Goal: Transaction & Acquisition: Purchase product/service

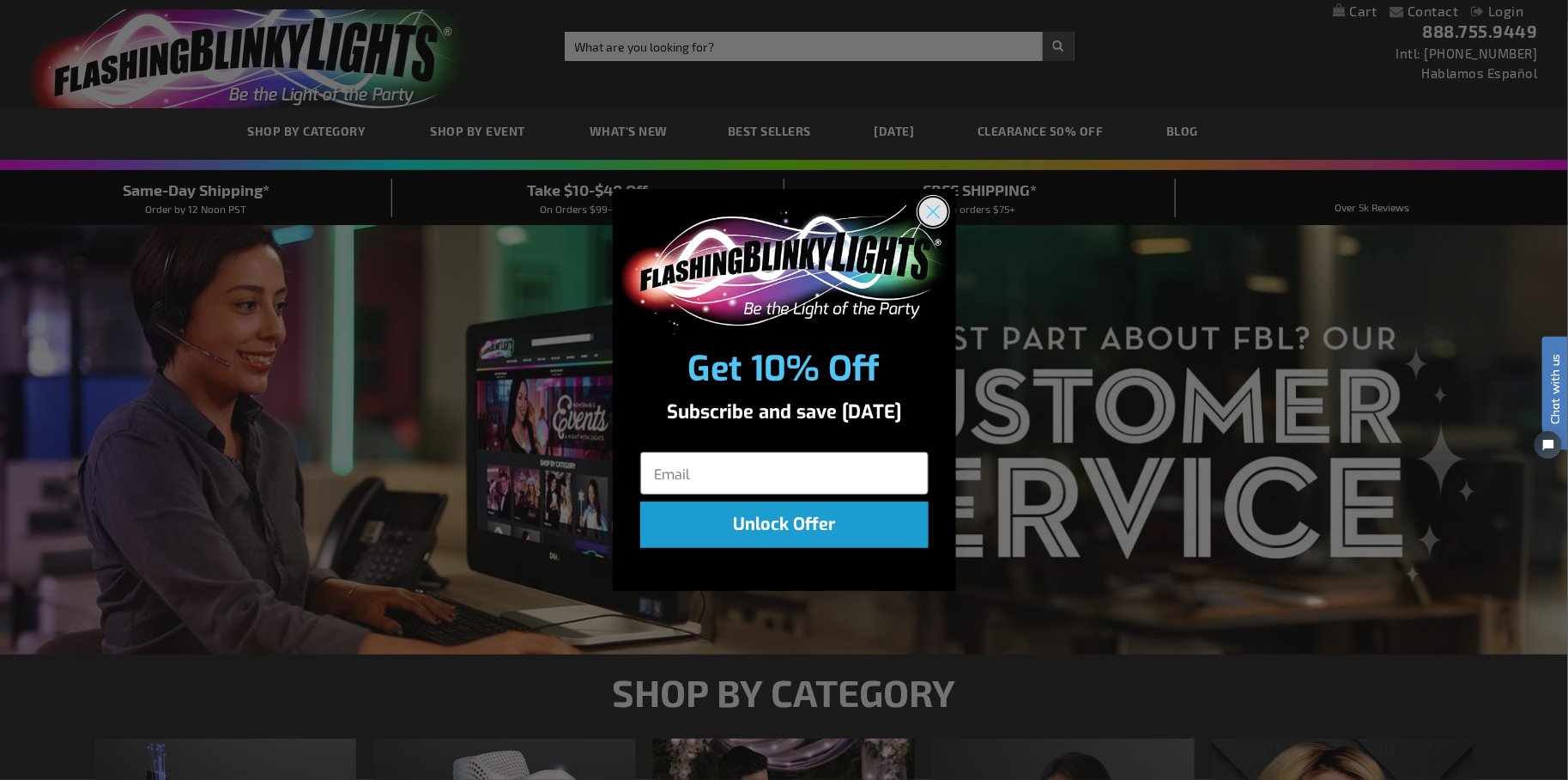
click at [944, 210] on circle "Close dialog" at bounding box center [932, 210] width 28 height 28
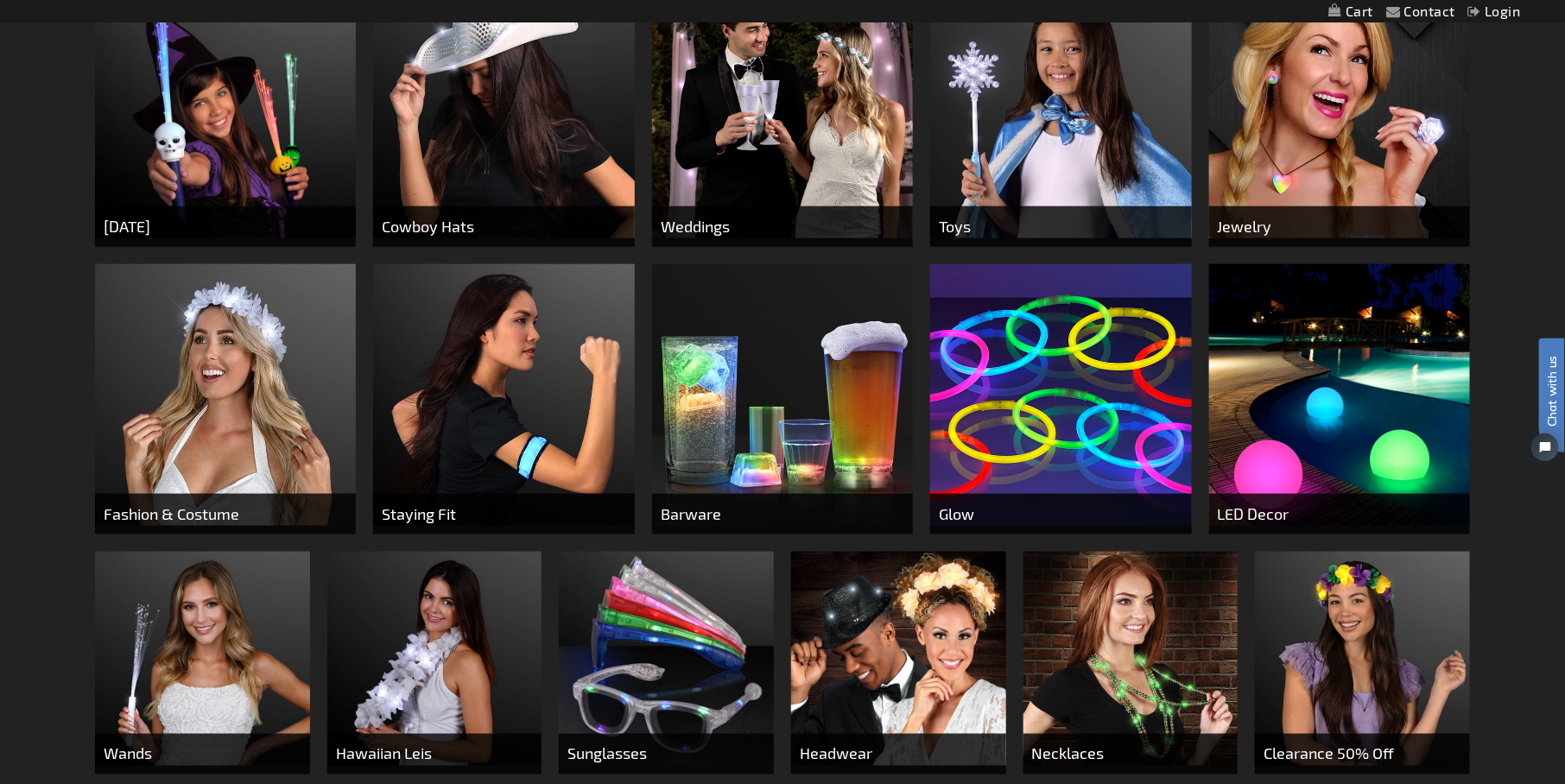
scroll to position [776, 0]
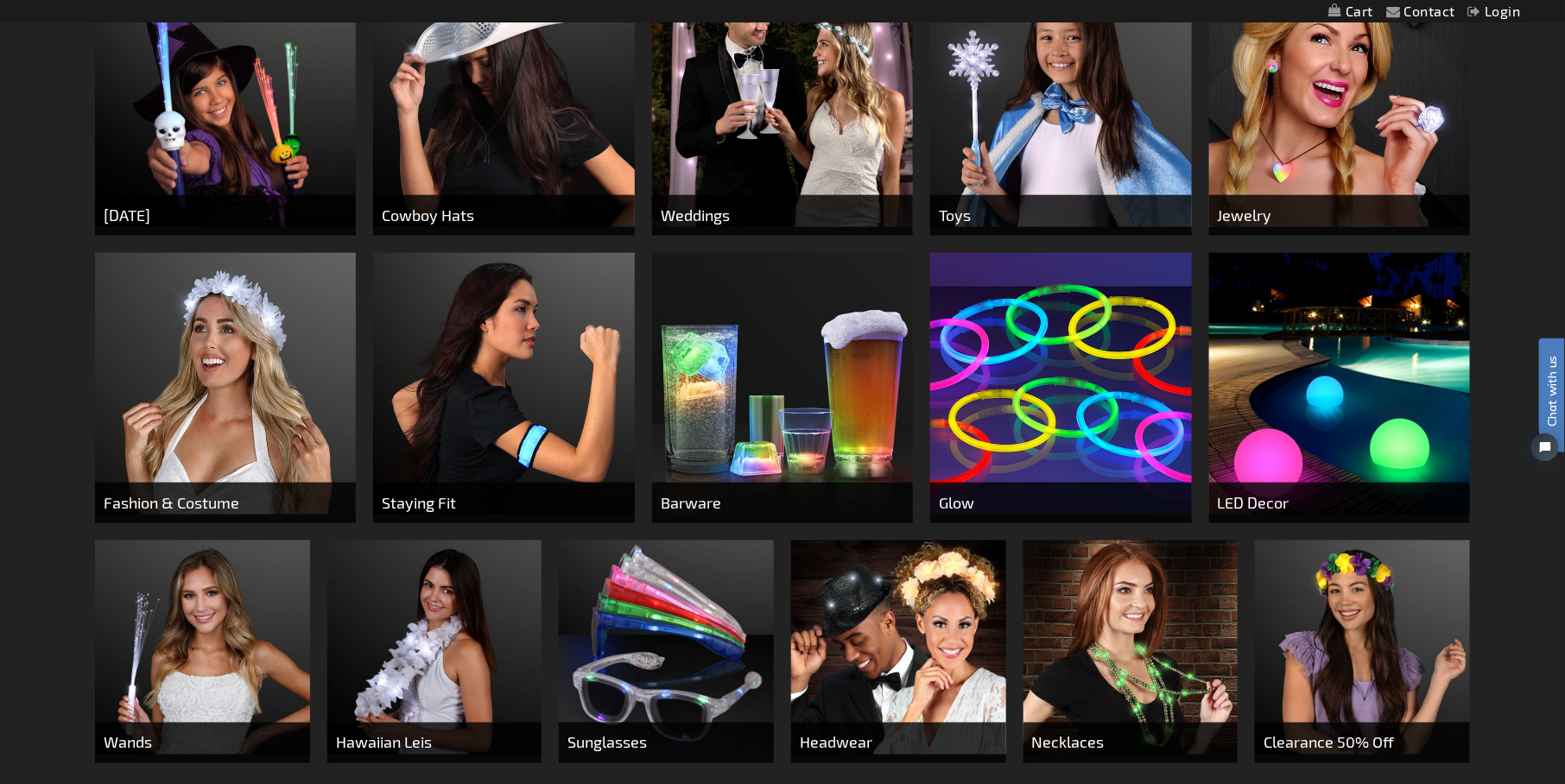
click at [246, 148] on img at bounding box center [226, 97] width 261 height 261
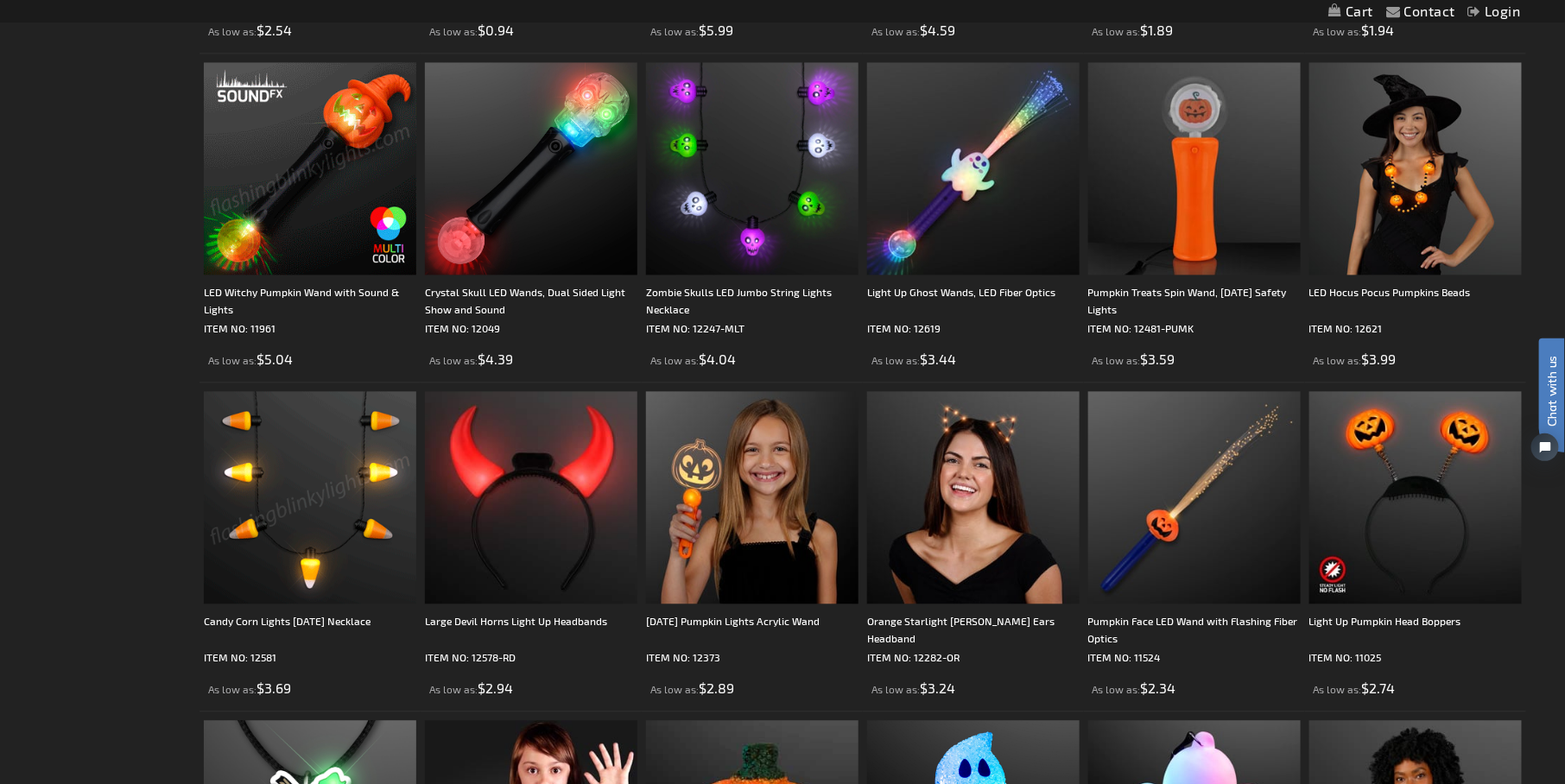
scroll to position [1553, 0]
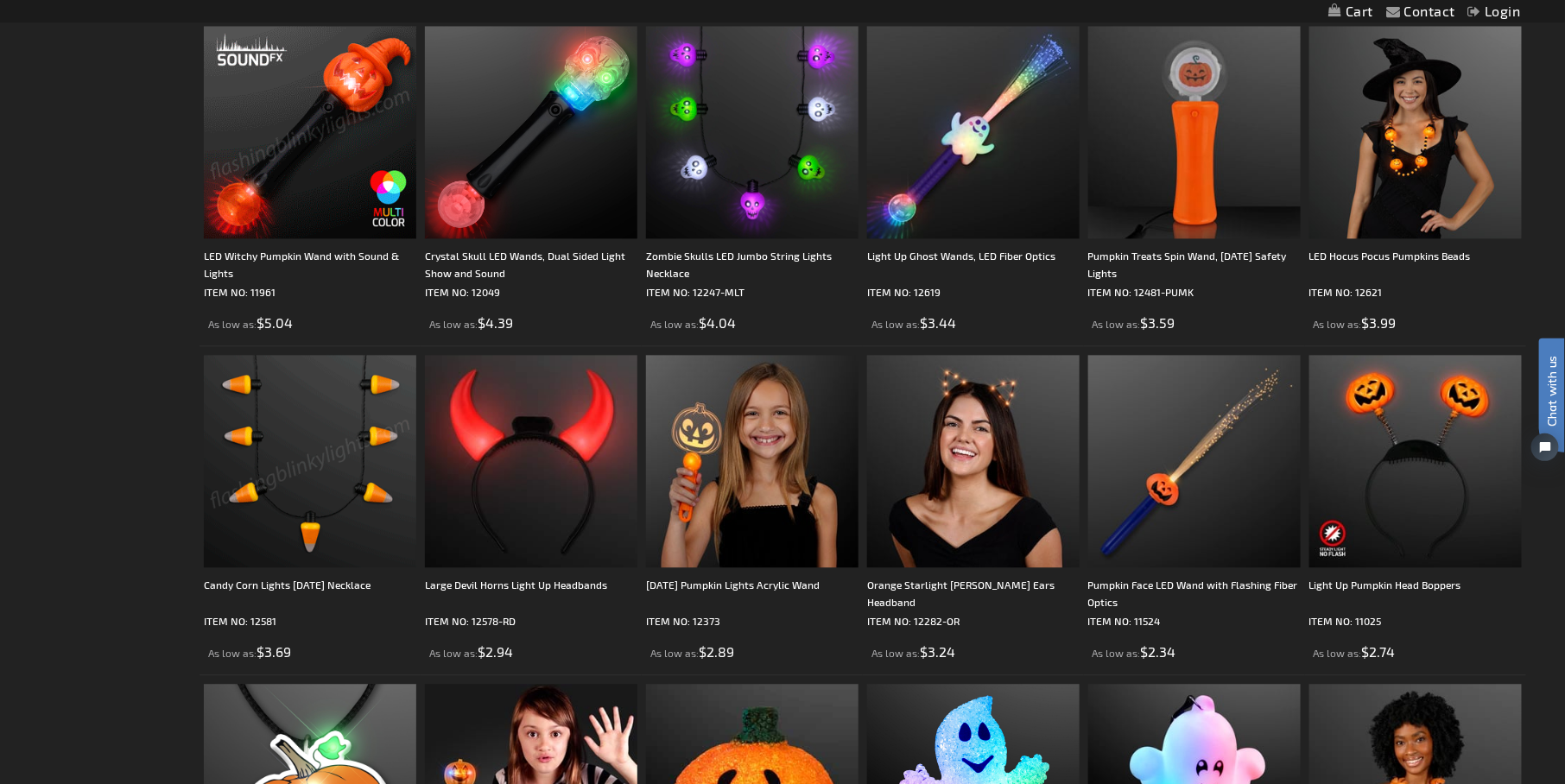
click at [257, 428] on img at bounding box center [310, 460] width 212 height 212
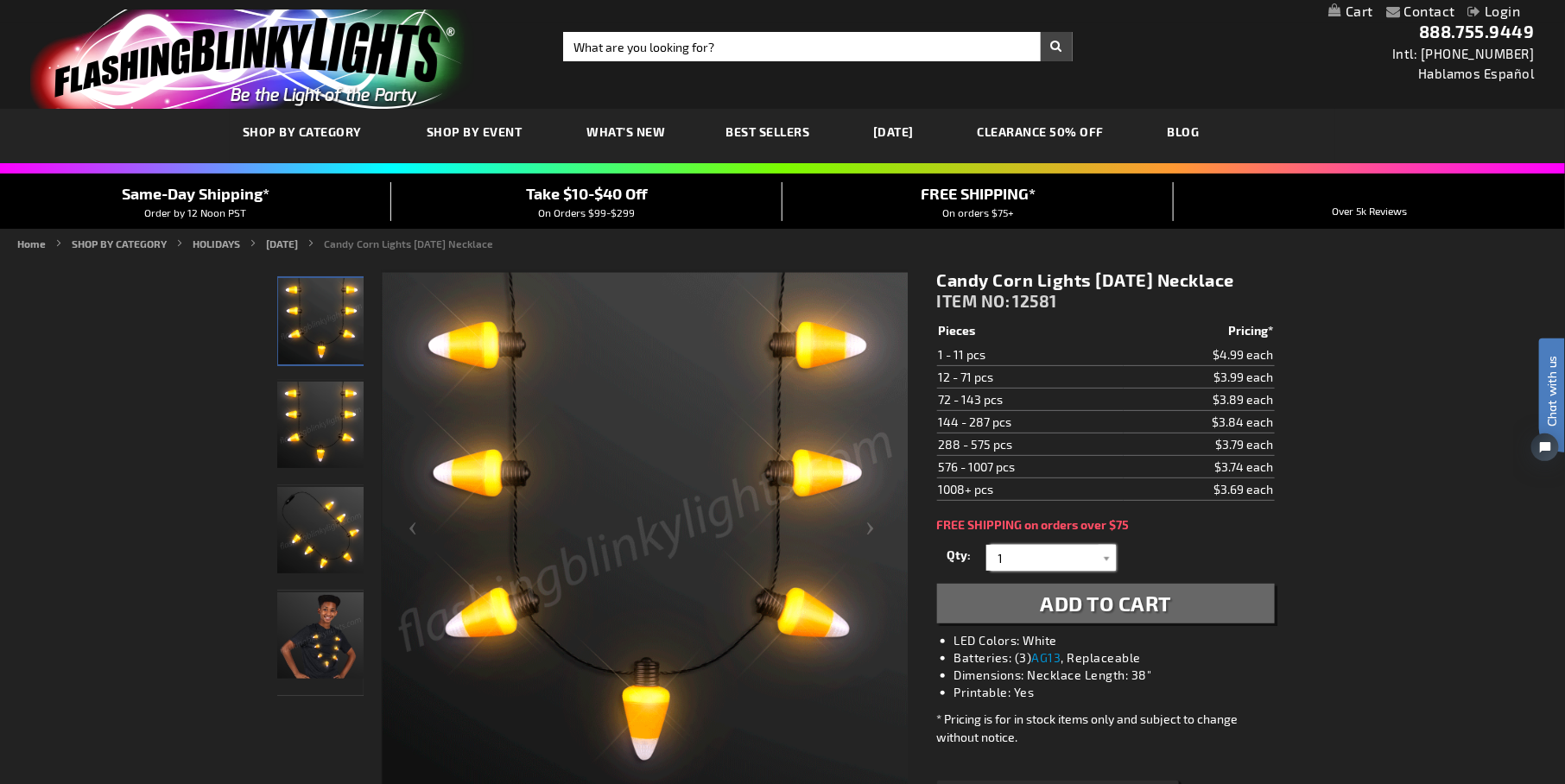
click at [1074, 562] on input "1" at bounding box center [1053, 557] width 126 height 26
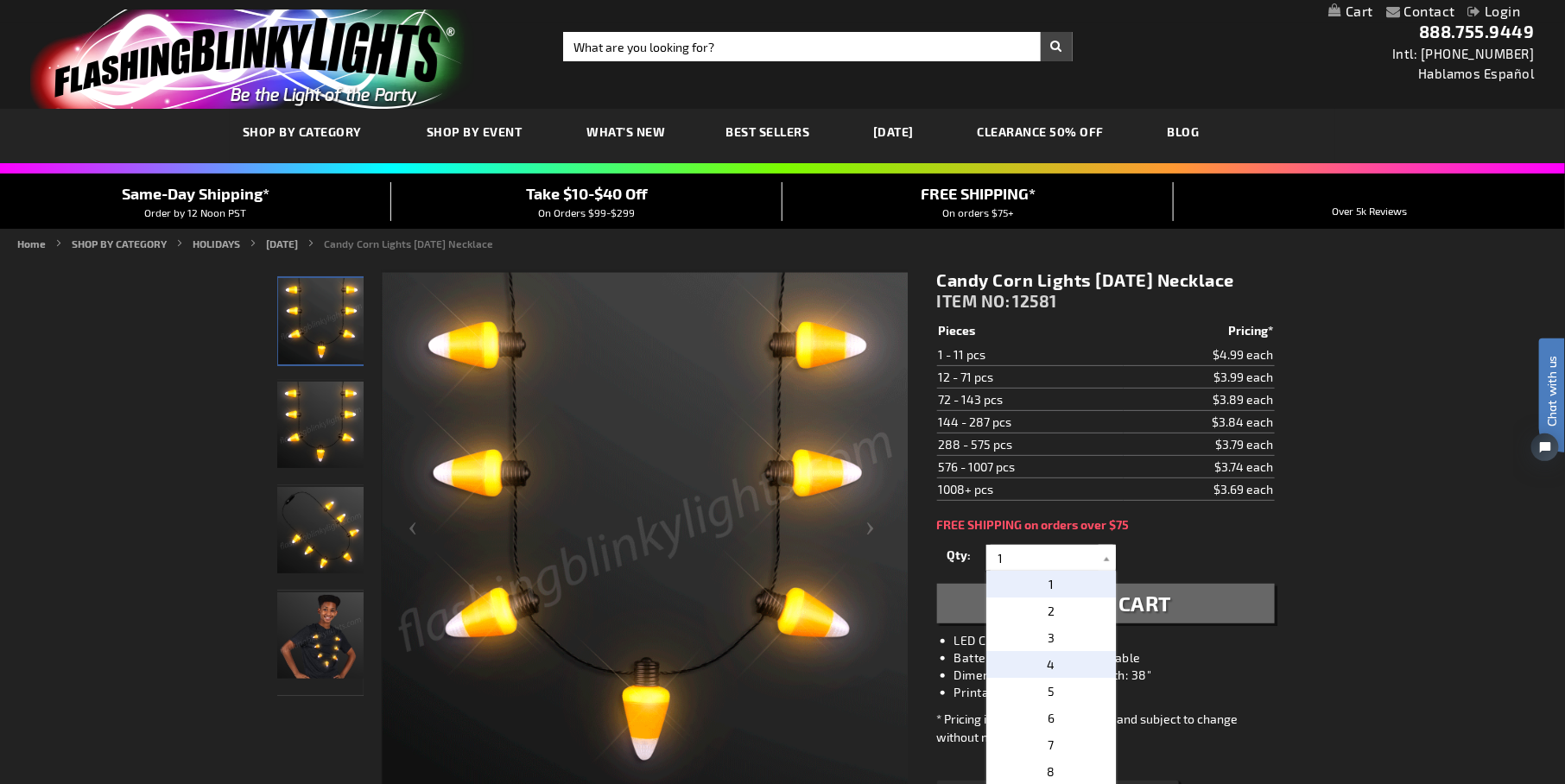
click at [1064, 653] on p "4" at bounding box center [1051, 663] width 130 height 26
type input "4"
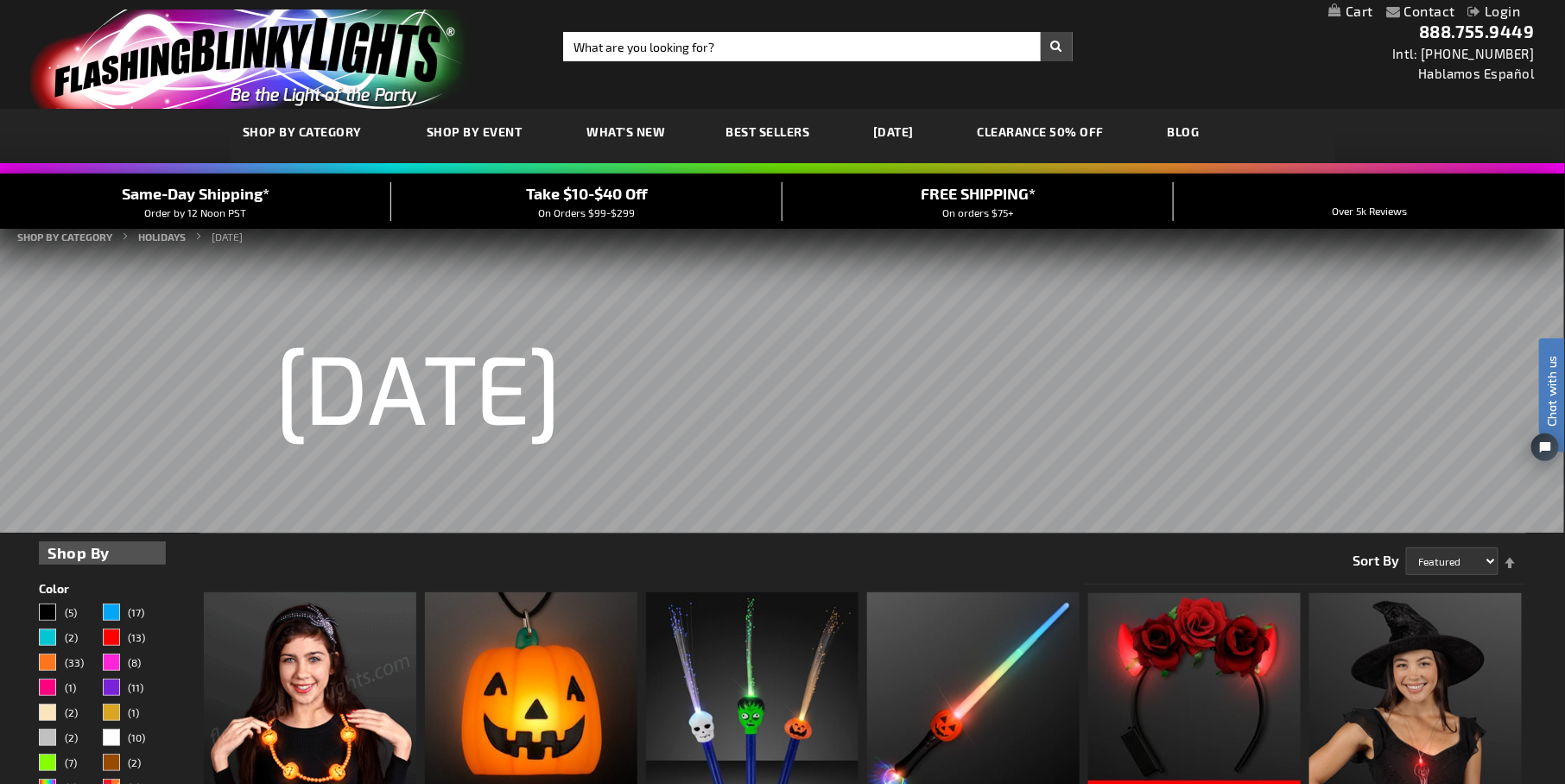
click at [350, 61] on img "store logo" at bounding box center [252, 59] width 445 height 99
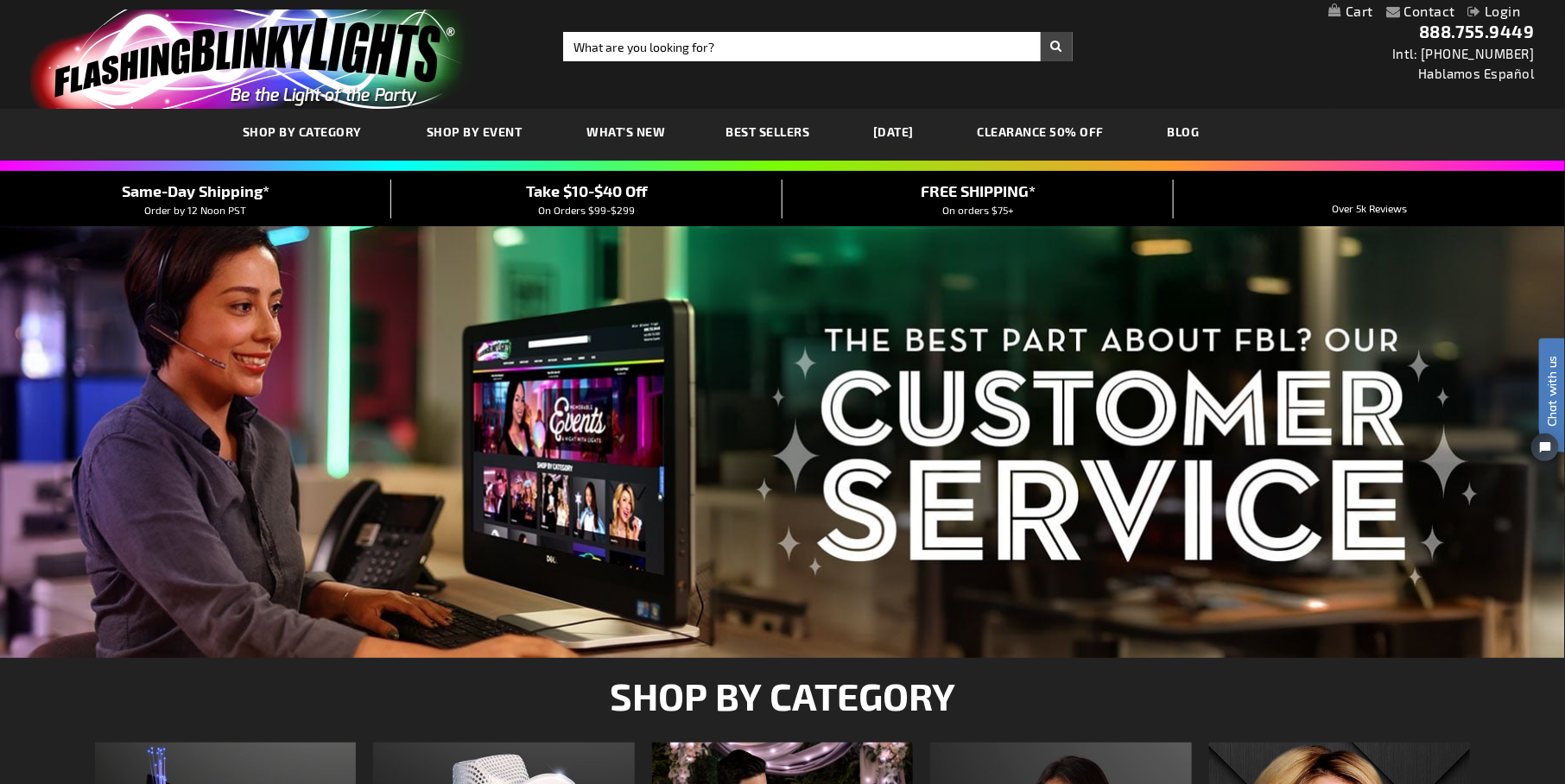
click at [925, 133] on link "[DATE]" at bounding box center [893, 131] width 67 height 58
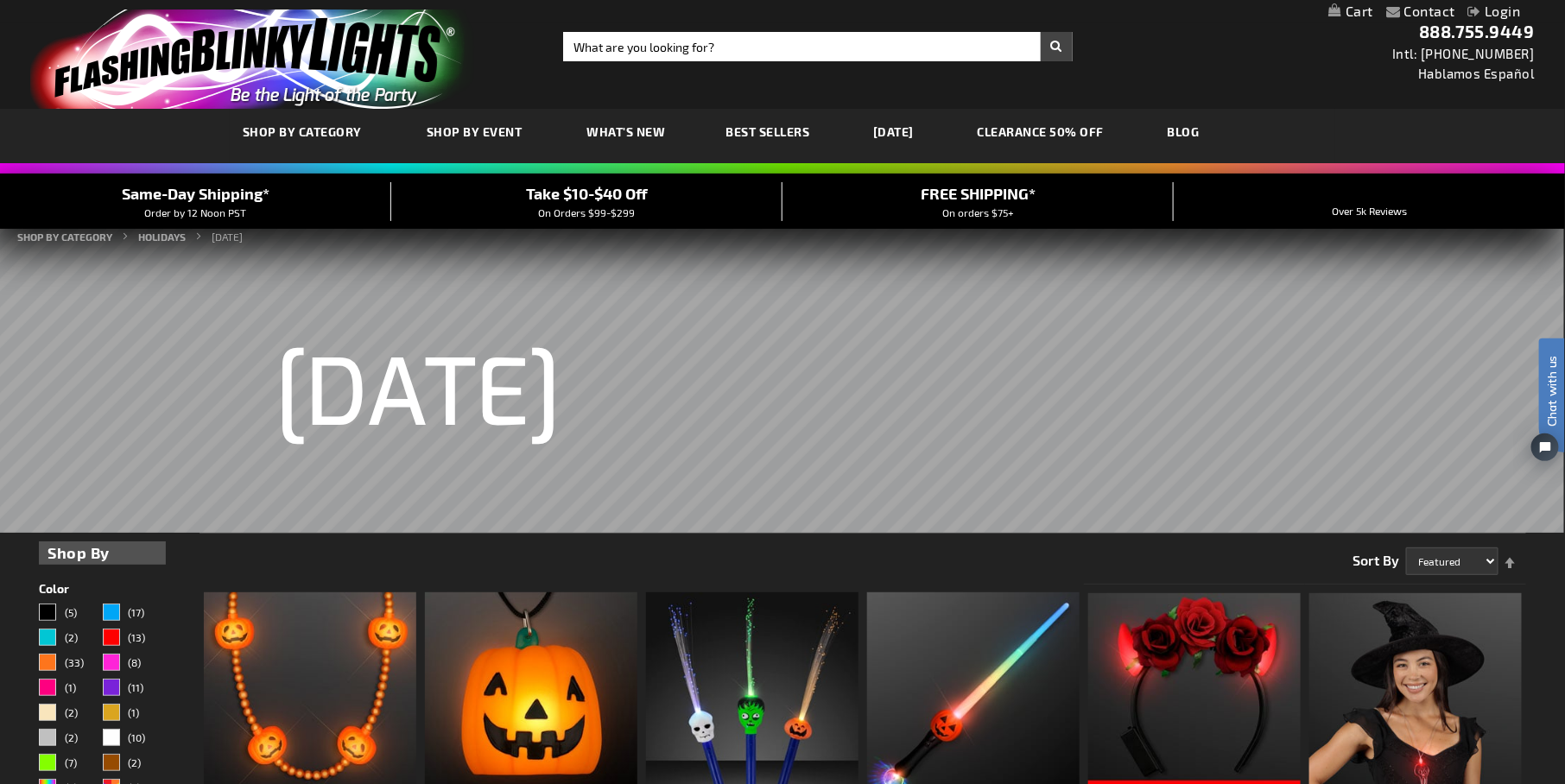
click at [1064, 128] on link "CLEARANCE 50% OFF" at bounding box center [1041, 131] width 153 height 58
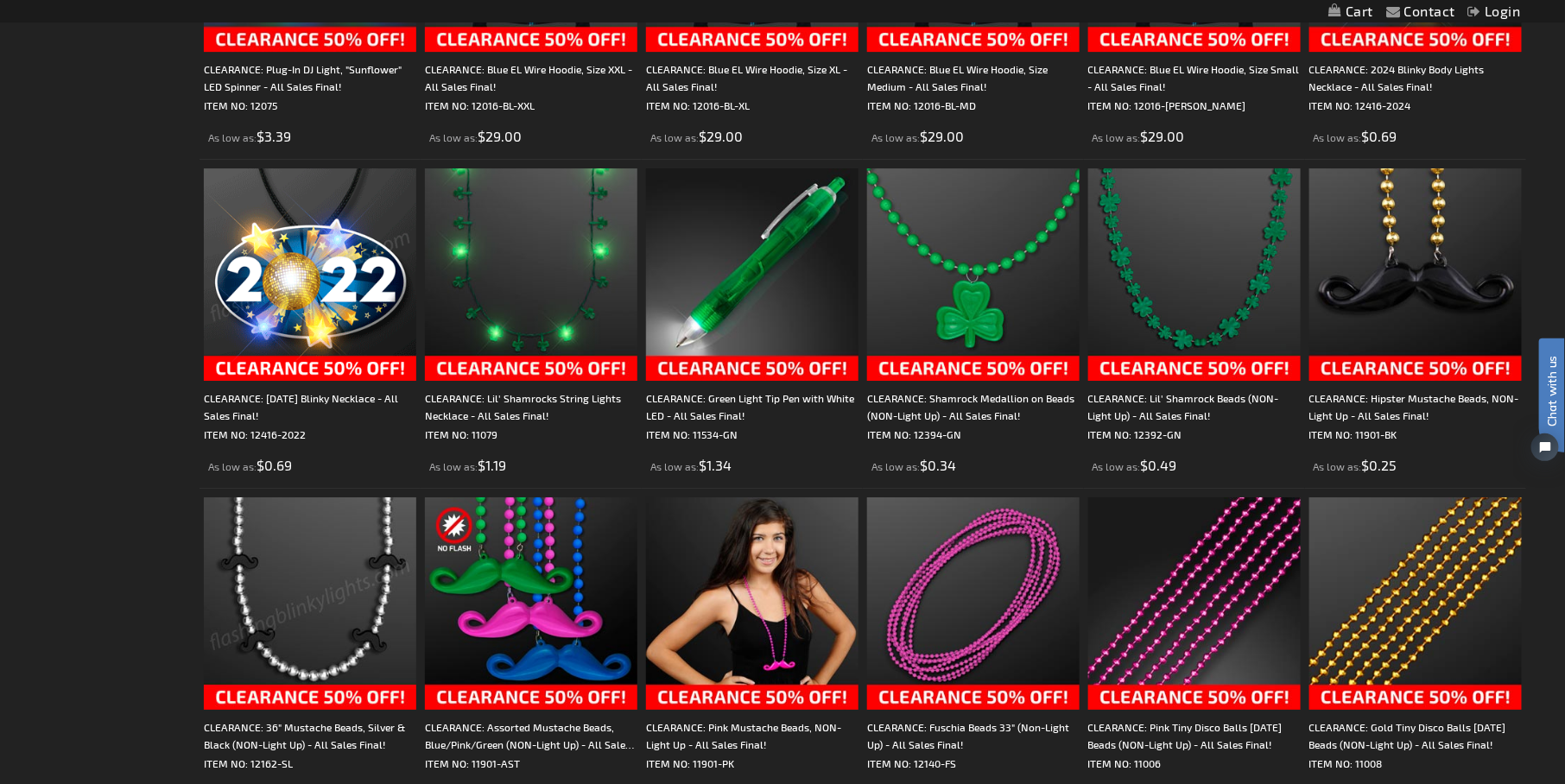
scroll to position [2847, 0]
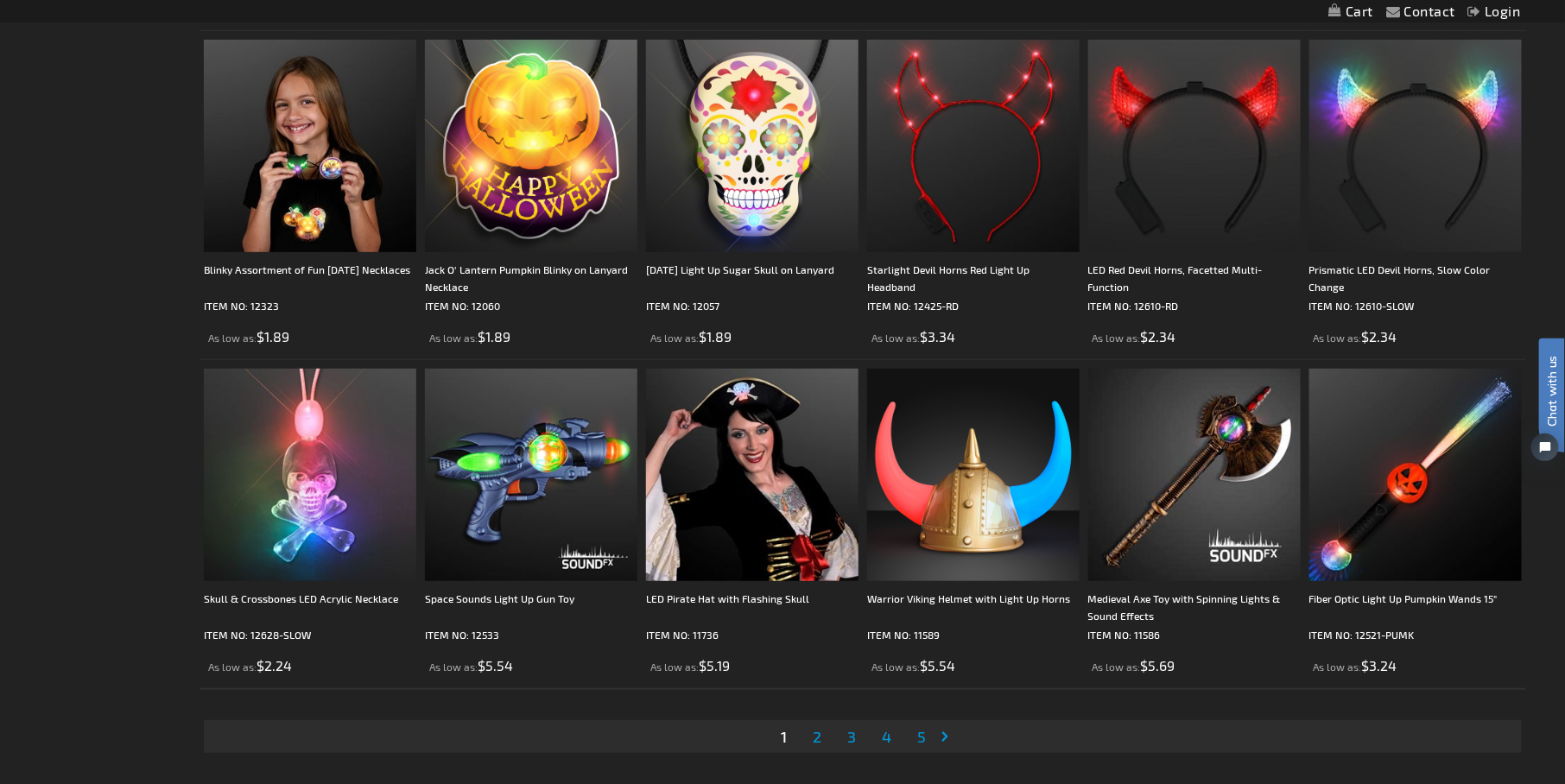
scroll to position [3193, 0]
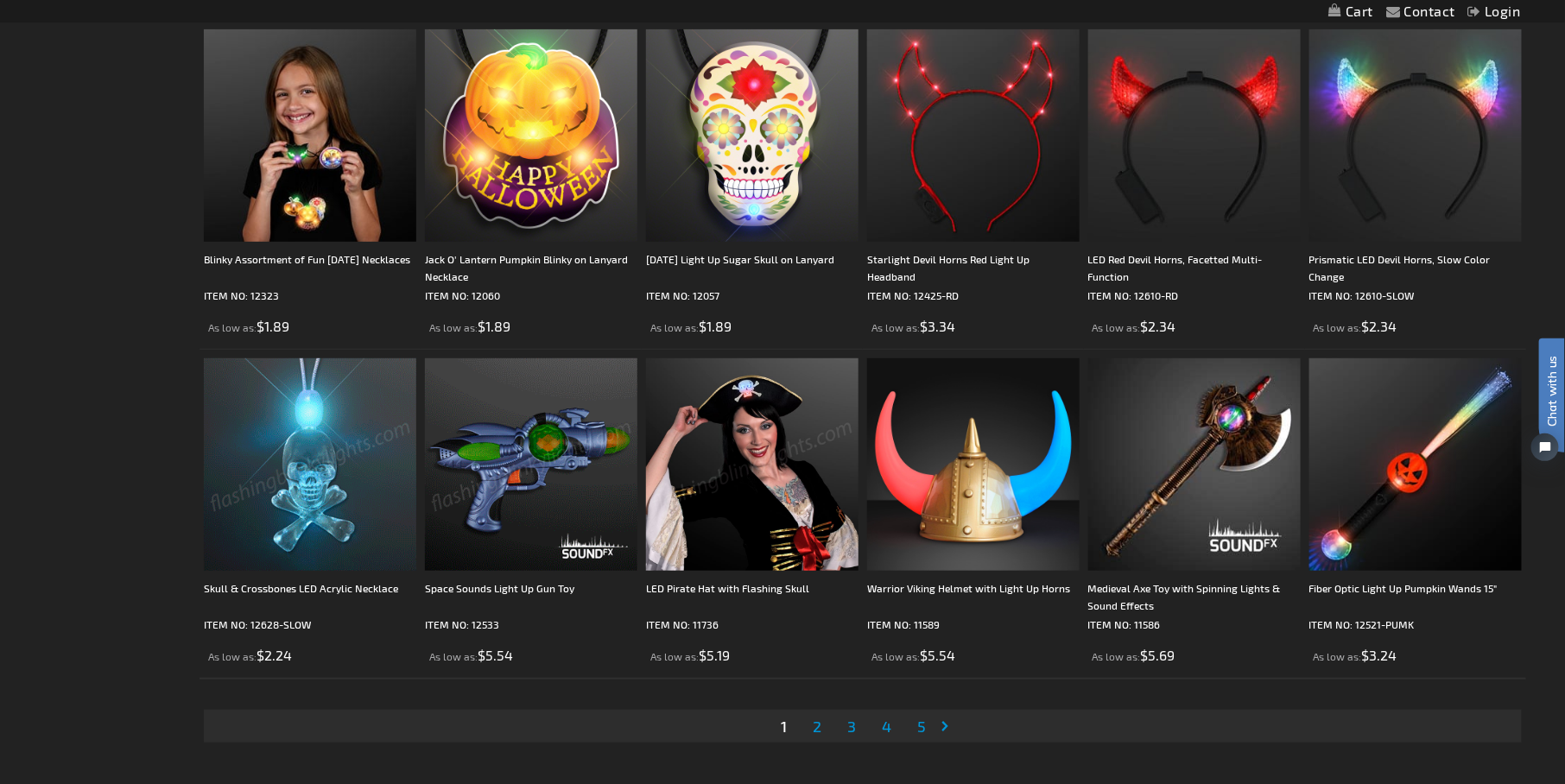
click at [823, 726] on link "Page 2" at bounding box center [817, 725] width 16 height 26
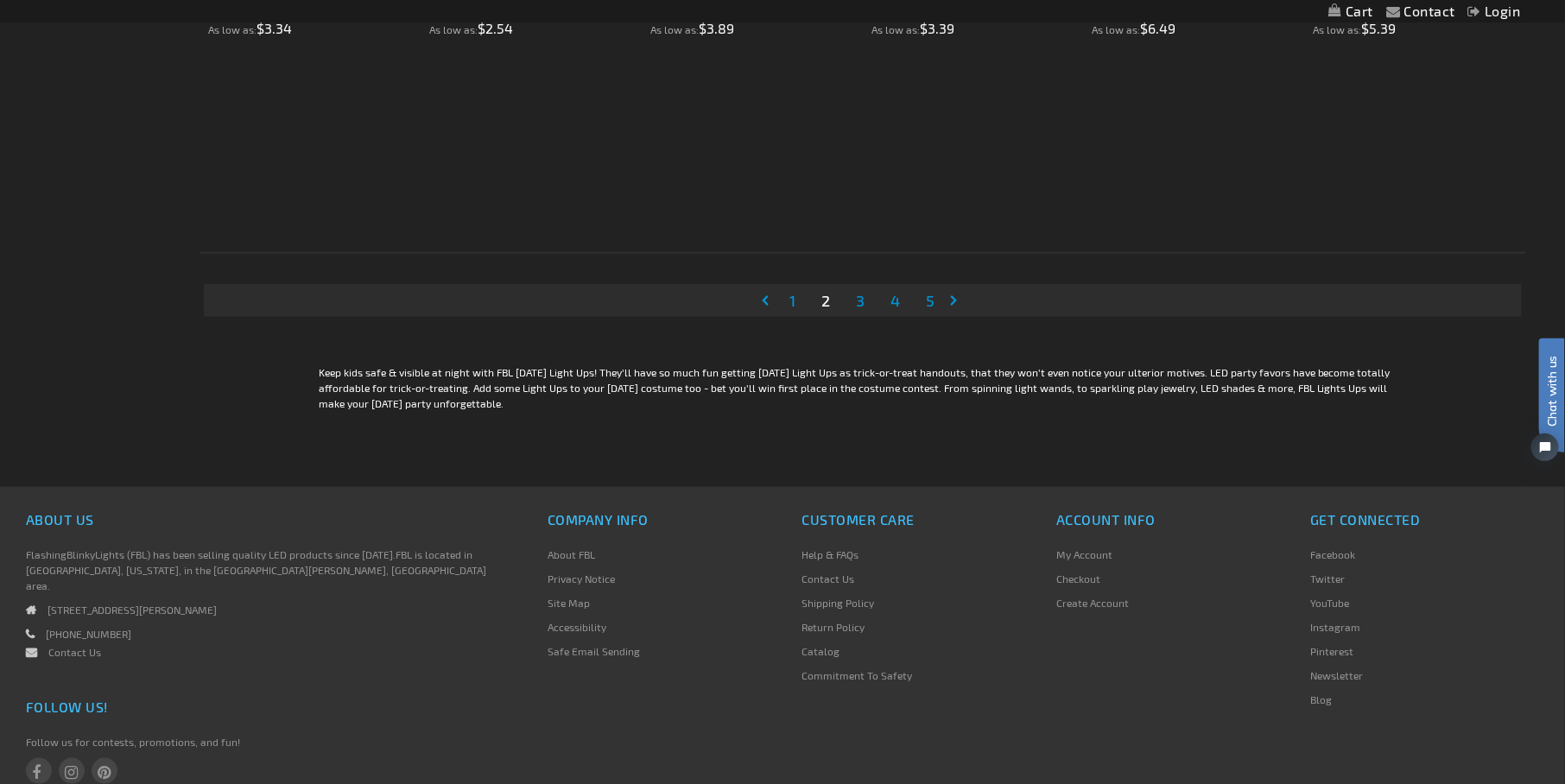
scroll to position [3727, 0]
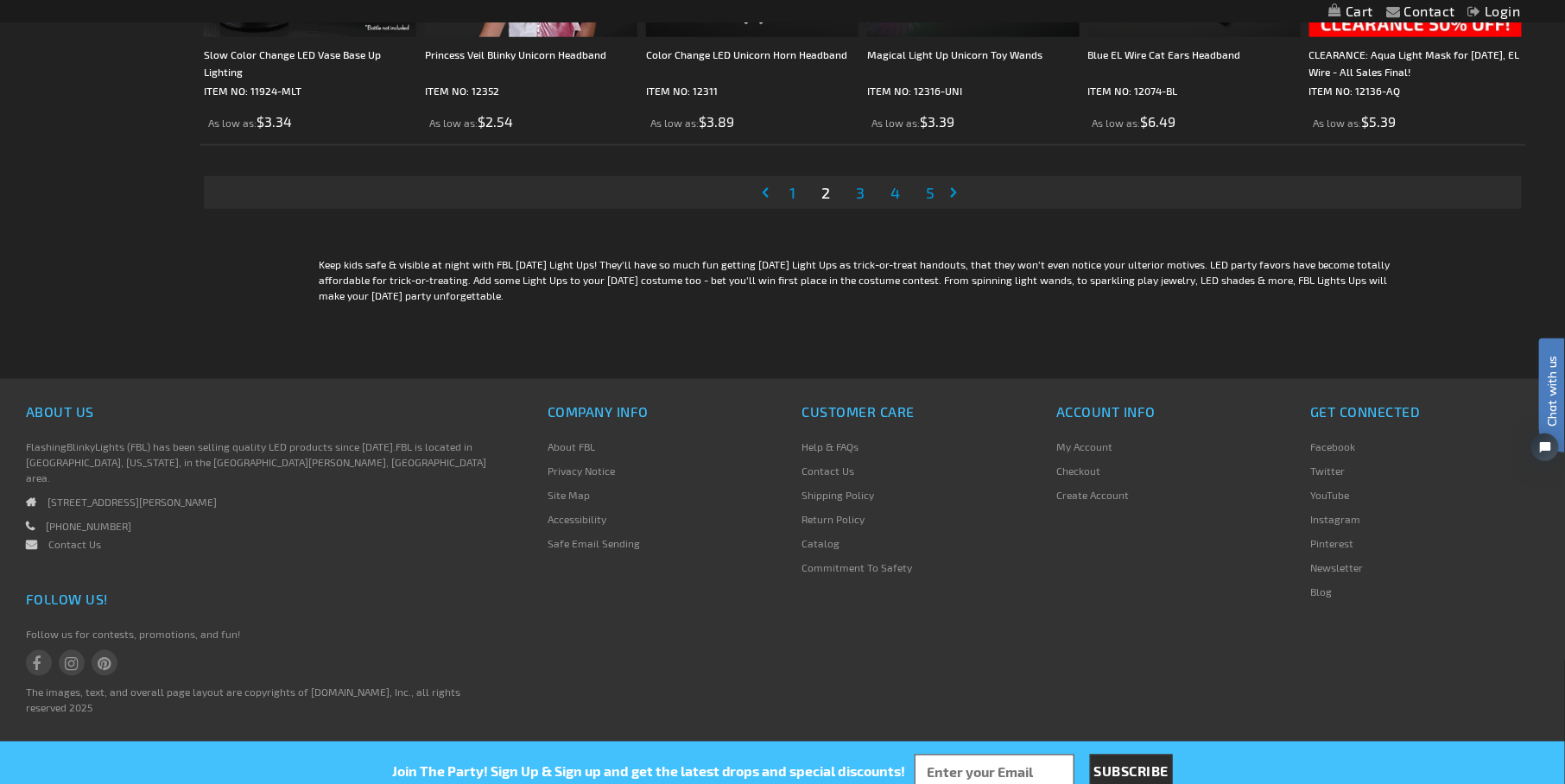
click at [856, 195] on span "3" at bounding box center [860, 191] width 9 height 19
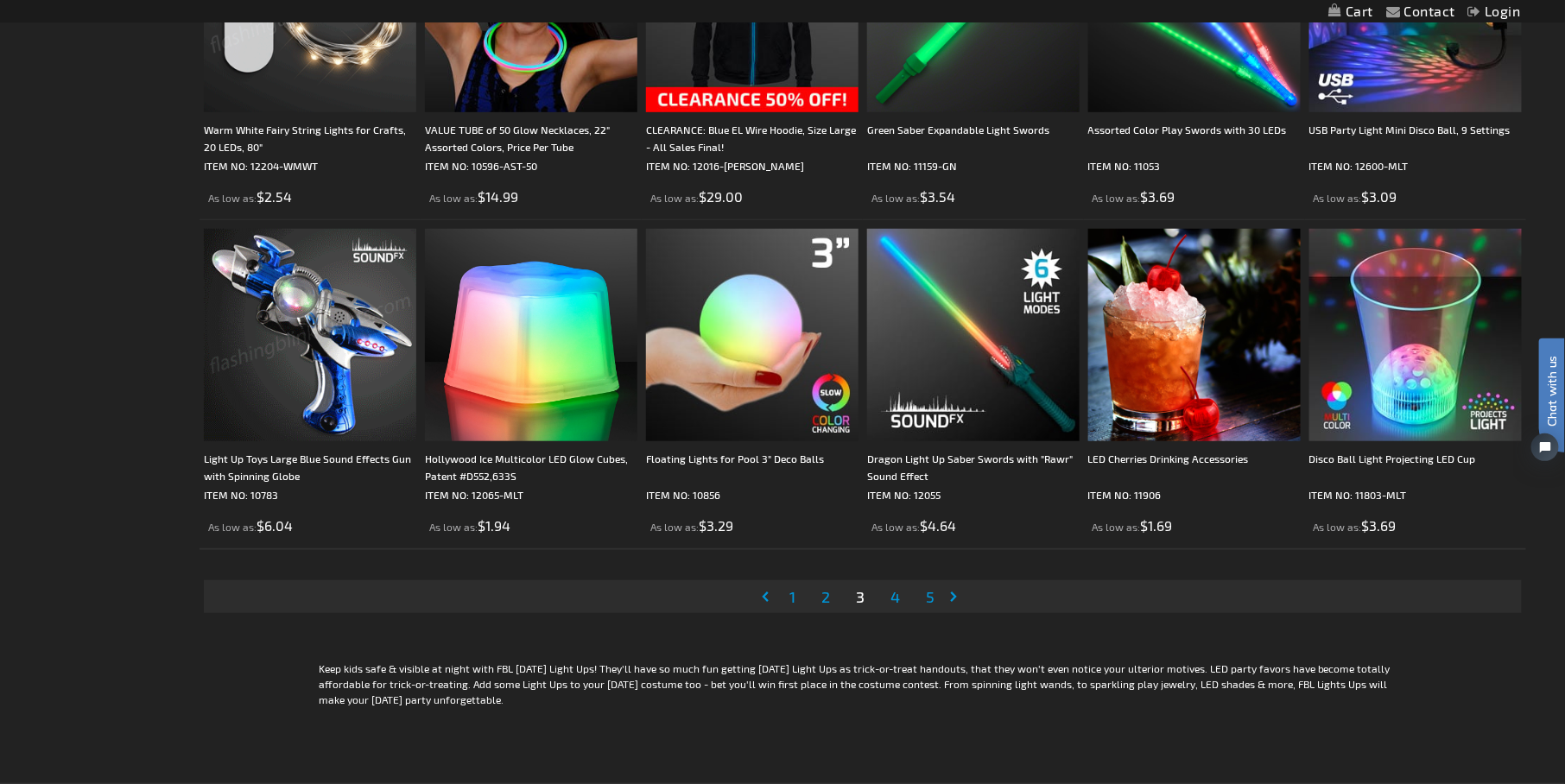
scroll to position [3366, 0]
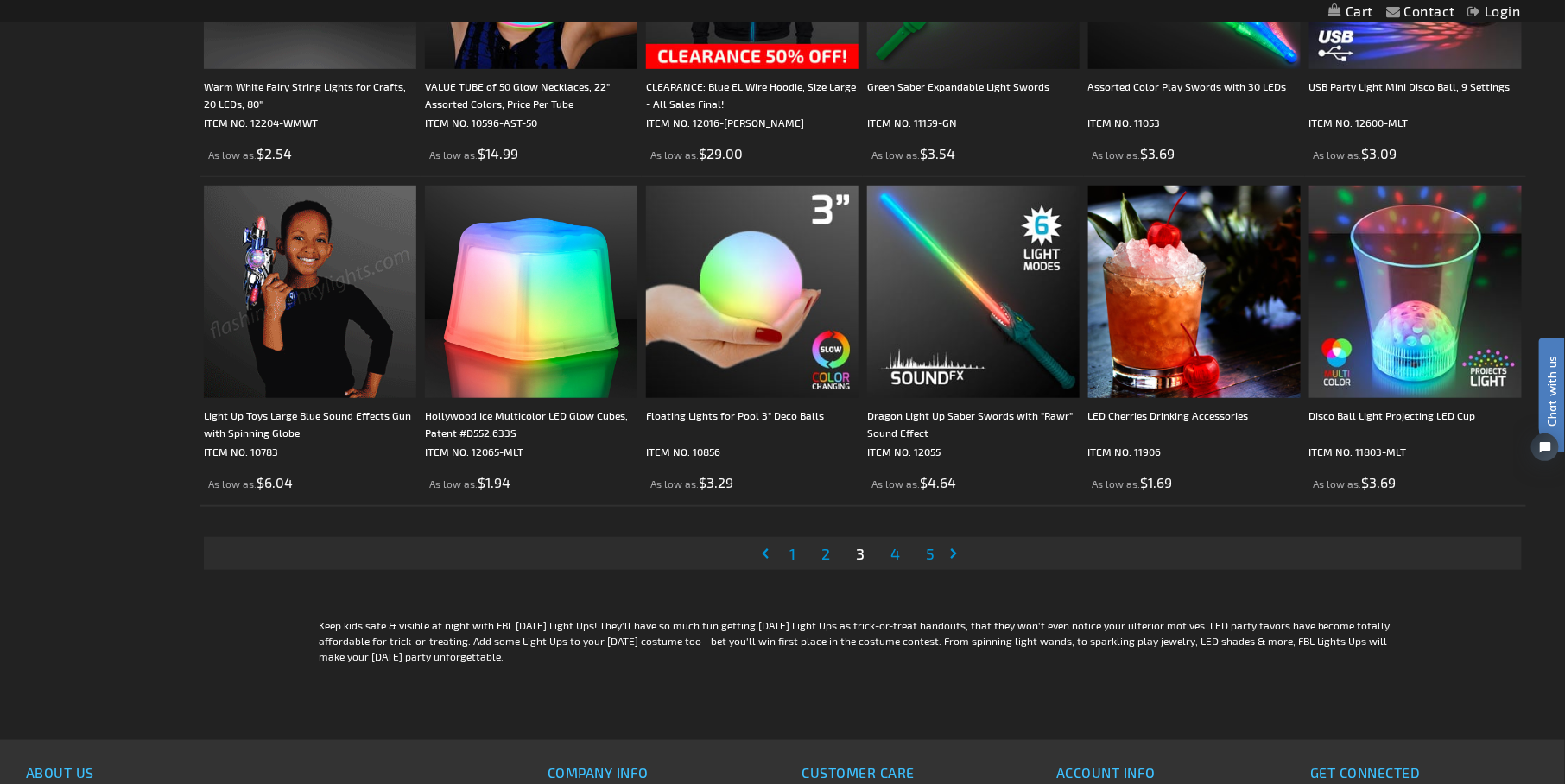
click at [901, 554] on link "Page 4" at bounding box center [894, 553] width 17 height 26
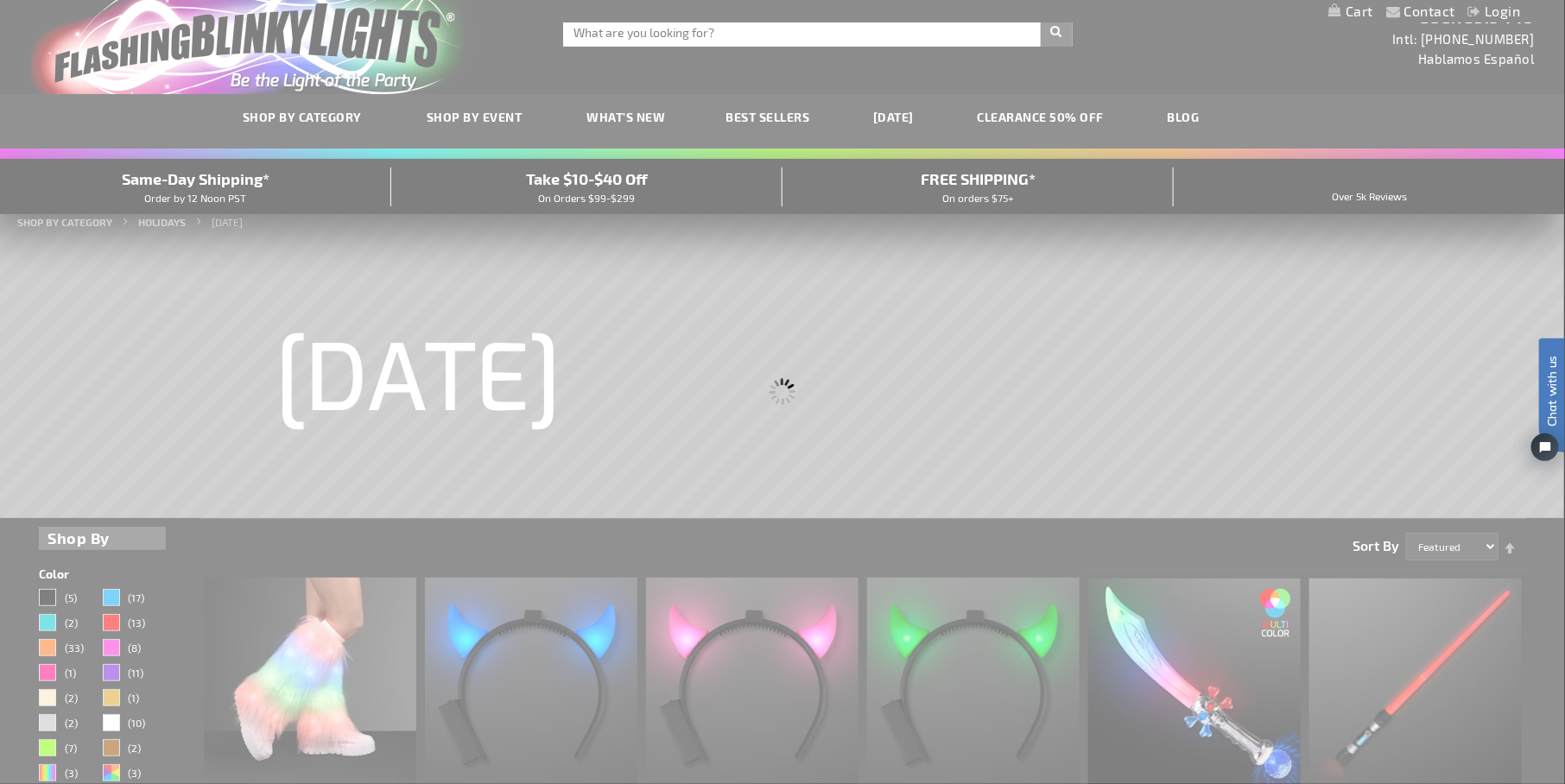
scroll to position [0, 0]
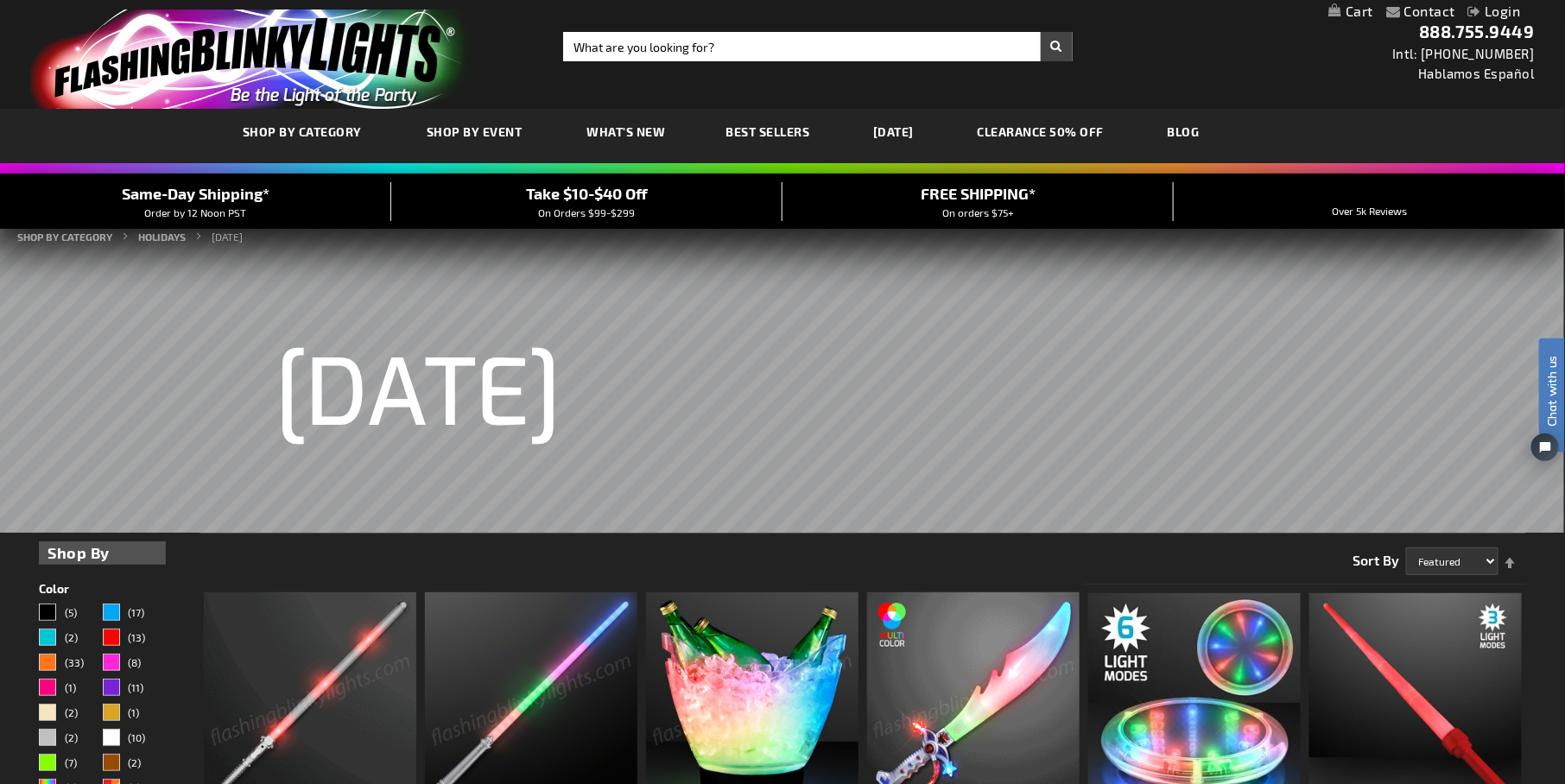
click at [892, 129] on link "[DATE]" at bounding box center [893, 131] width 67 height 58
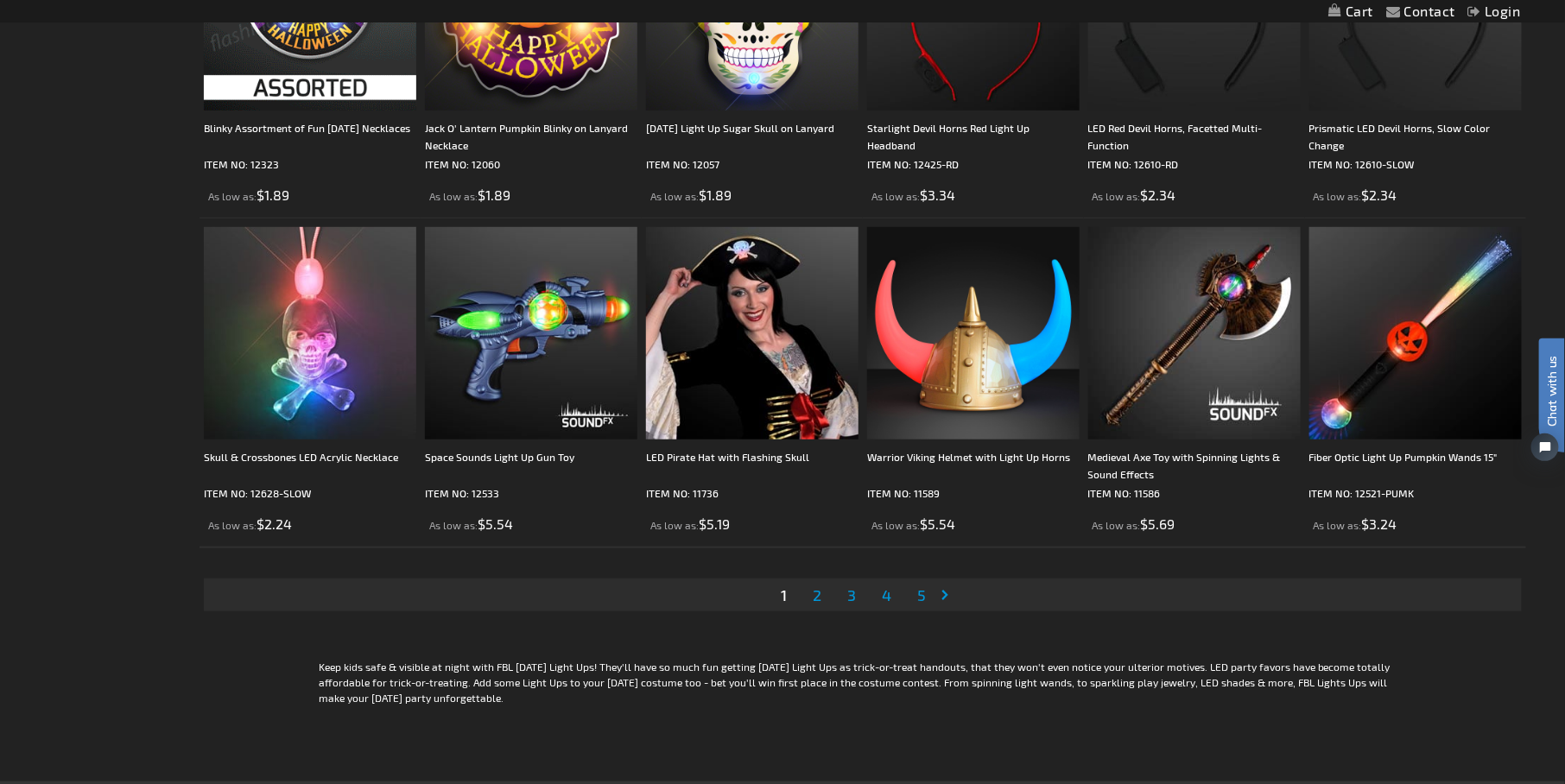
scroll to position [3451, 0]
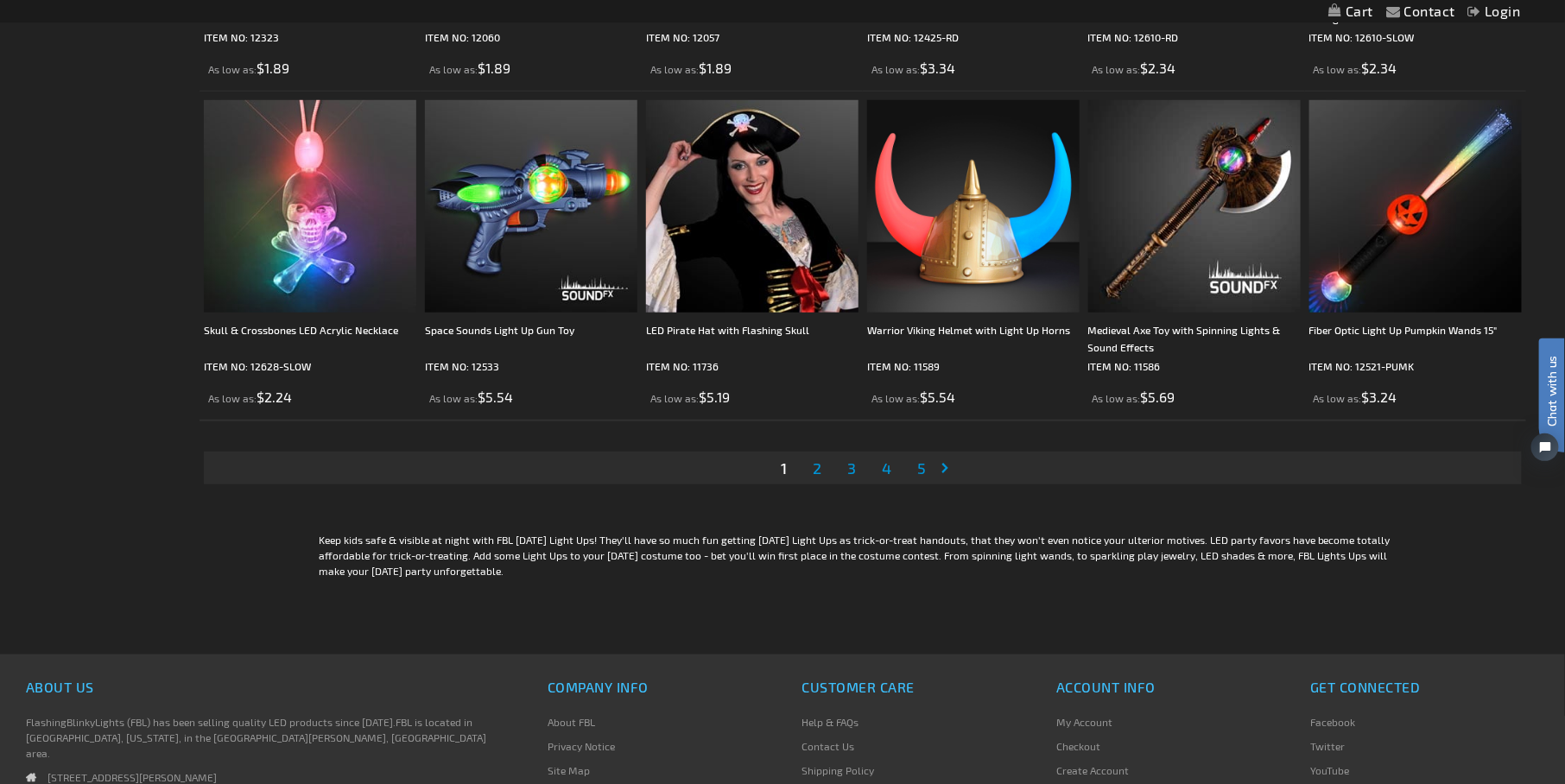
click at [815, 467] on span "2" at bounding box center [817, 467] width 9 height 19
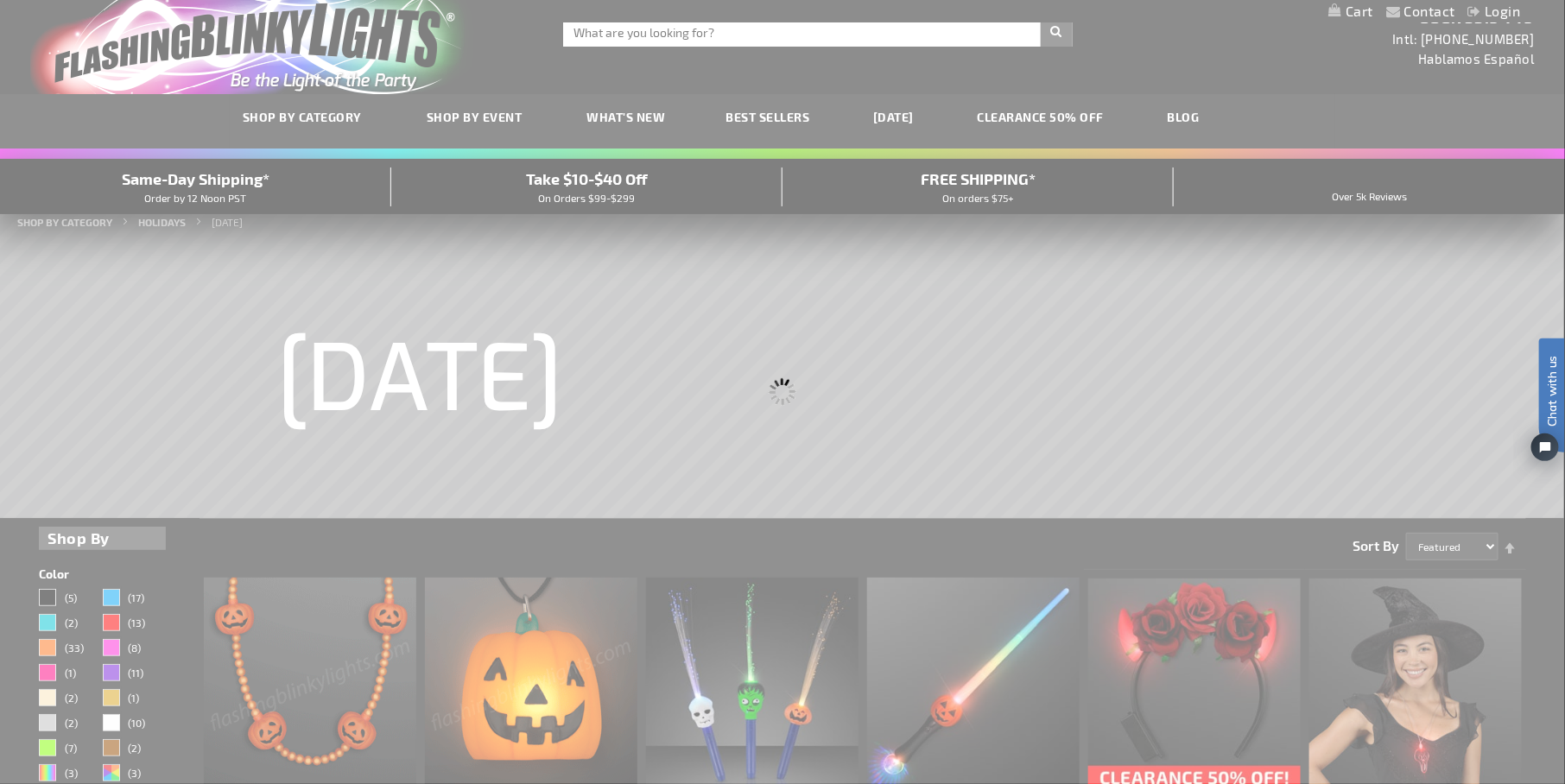
scroll to position [0, 0]
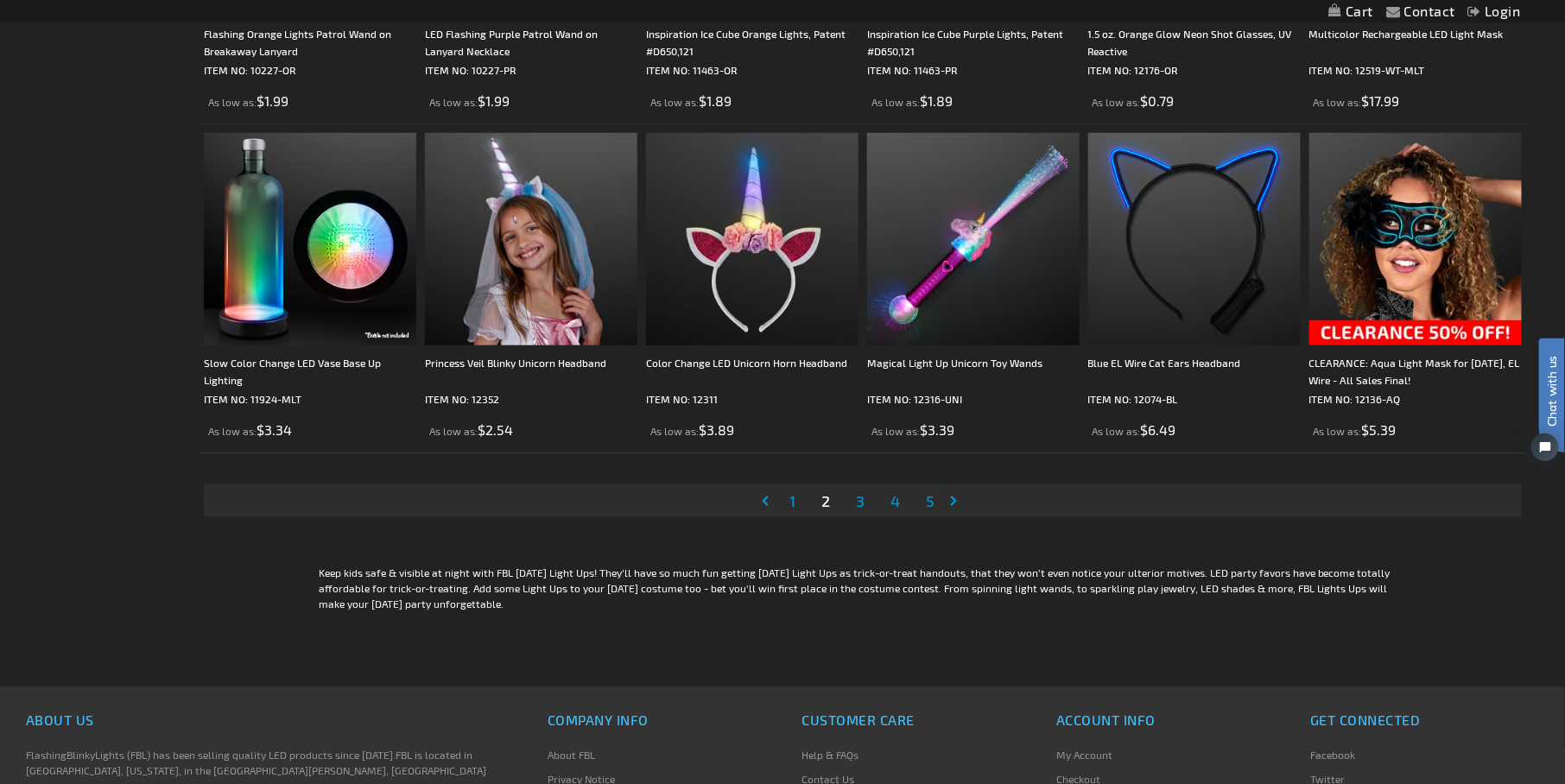
scroll to position [3538, 0]
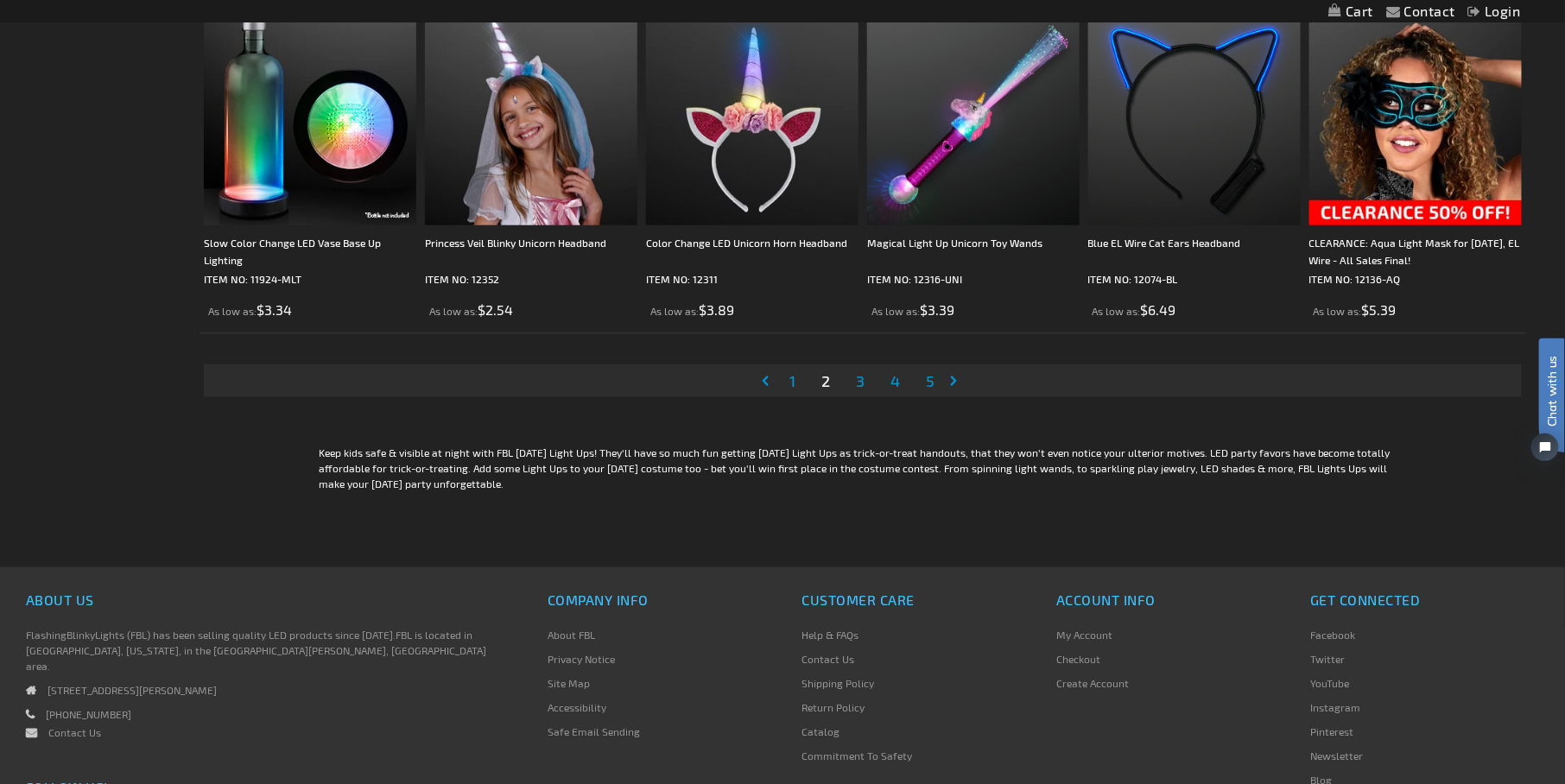
click at [856, 383] on span "3" at bounding box center [860, 380] width 9 height 19
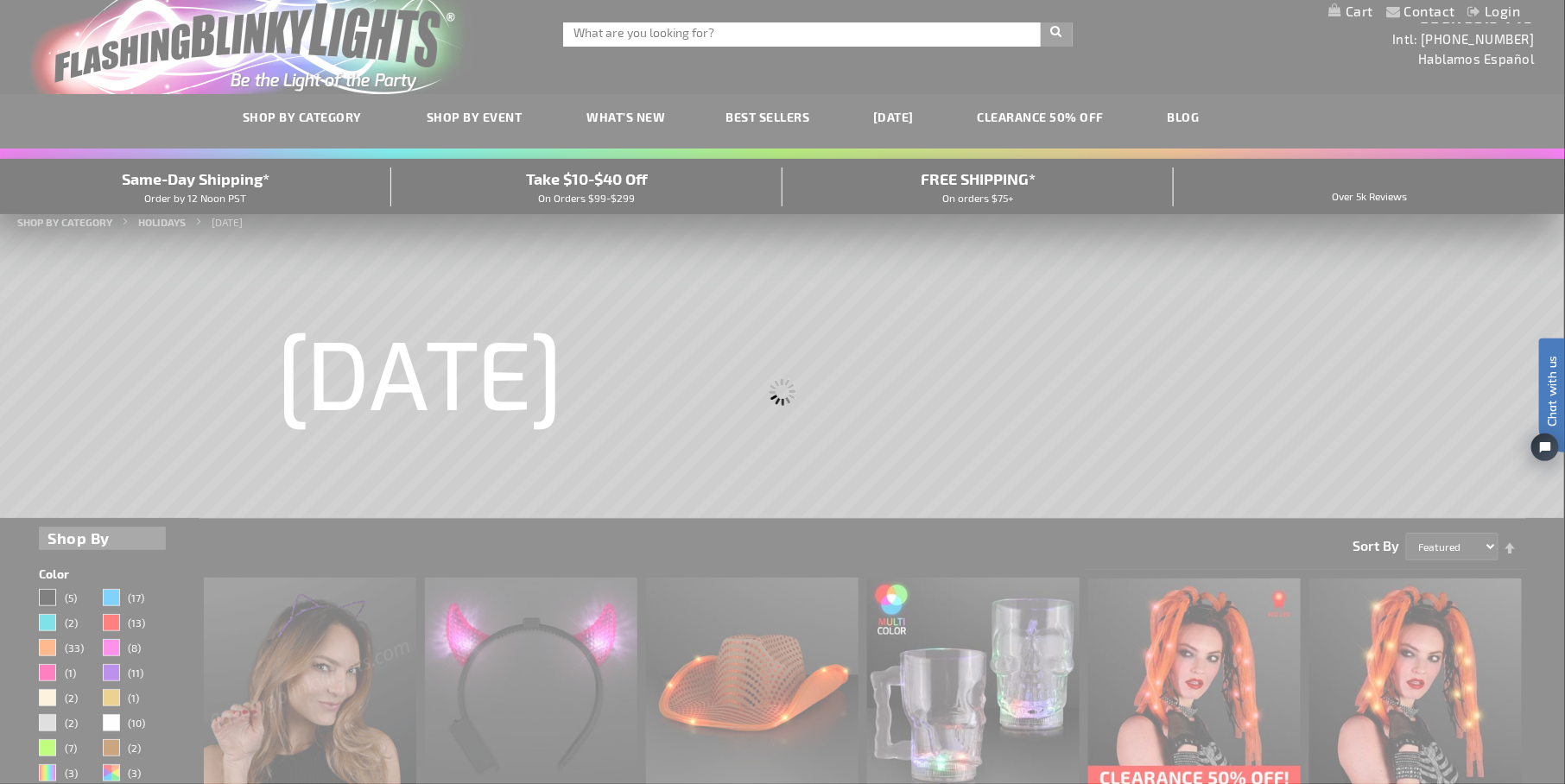
scroll to position [0, 0]
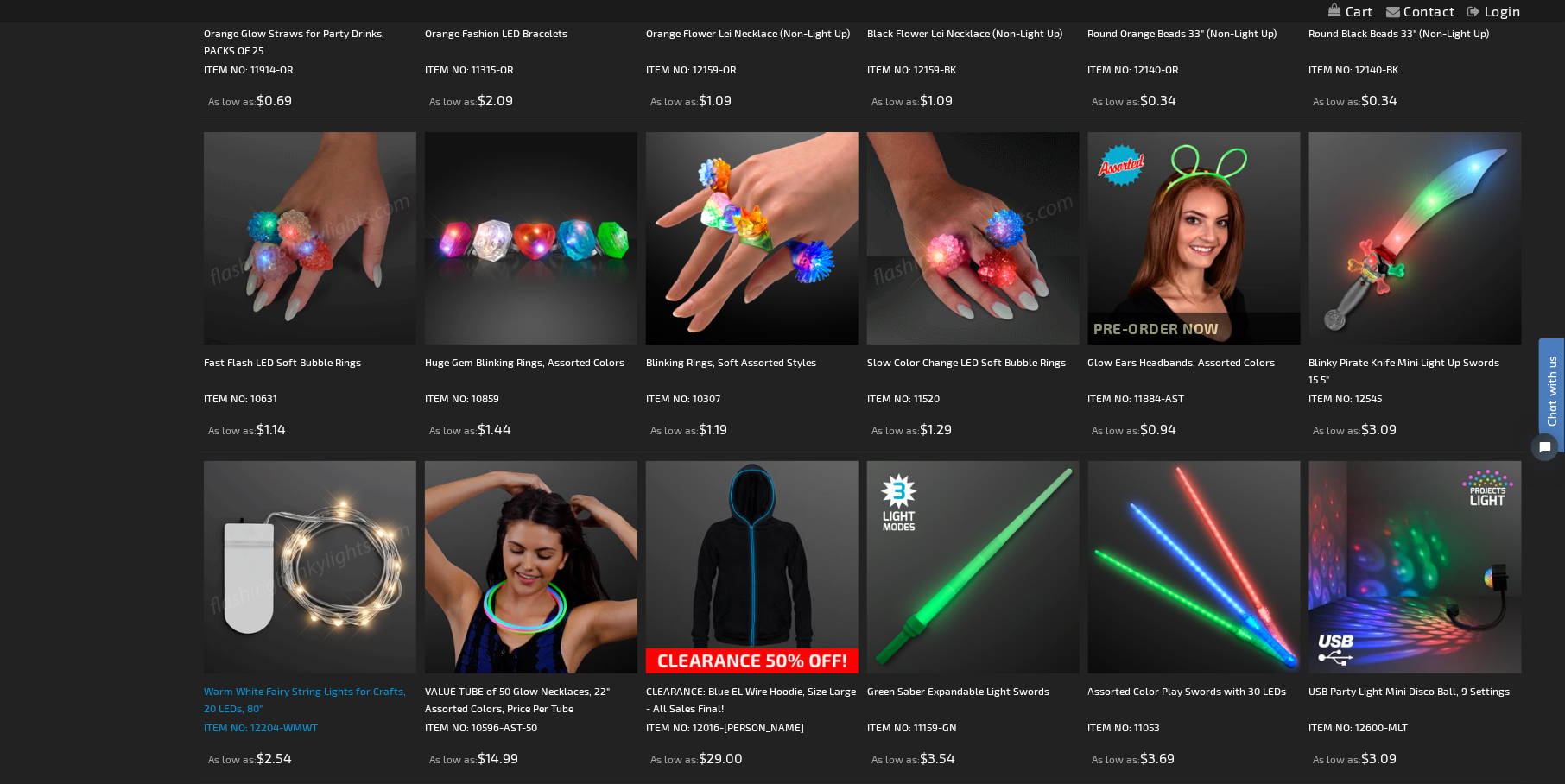
scroll to position [3193, 0]
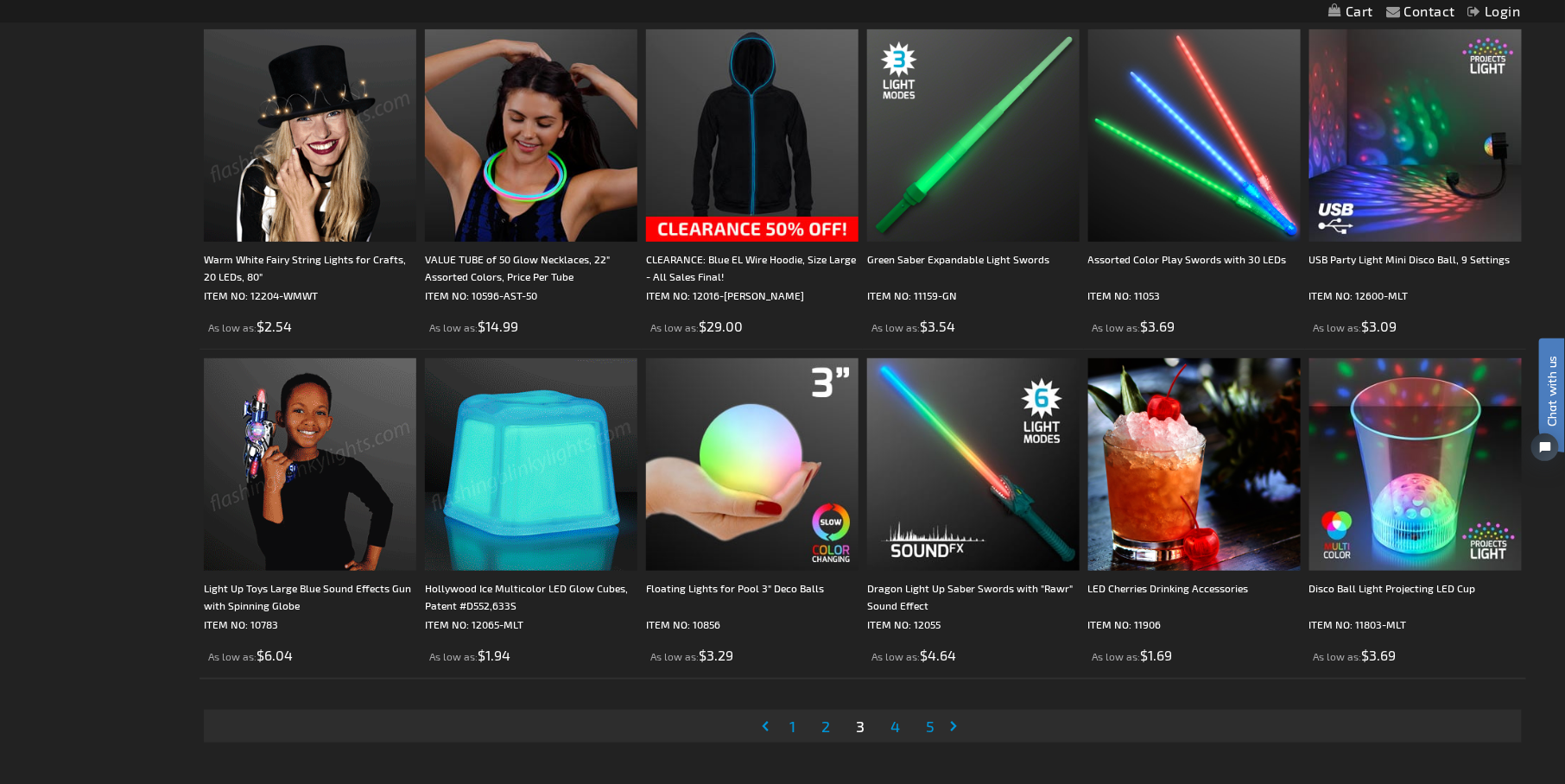
click at [792, 728] on span "1" at bounding box center [792, 725] width 6 height 19
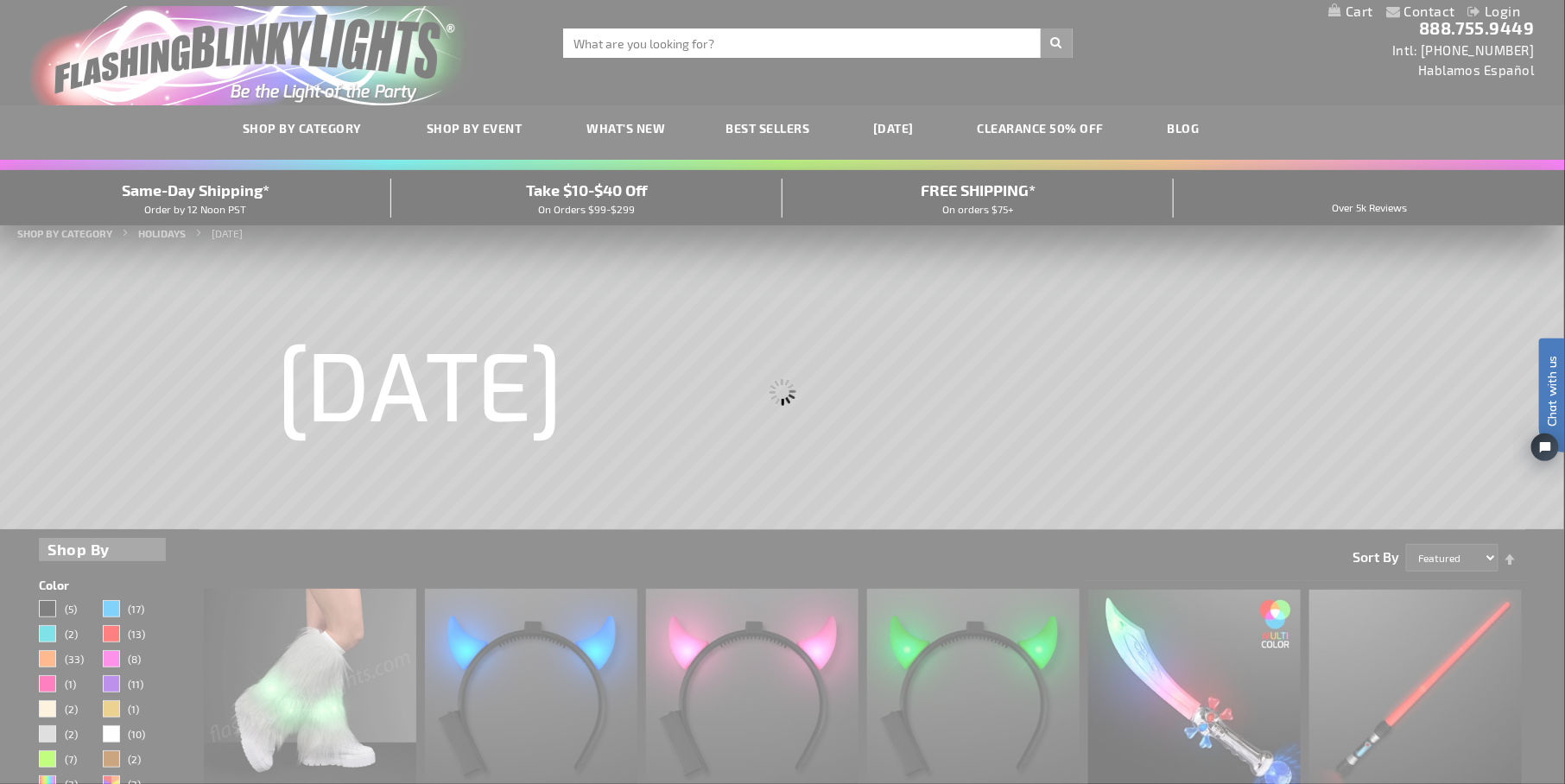
scroll to position [0, 0]
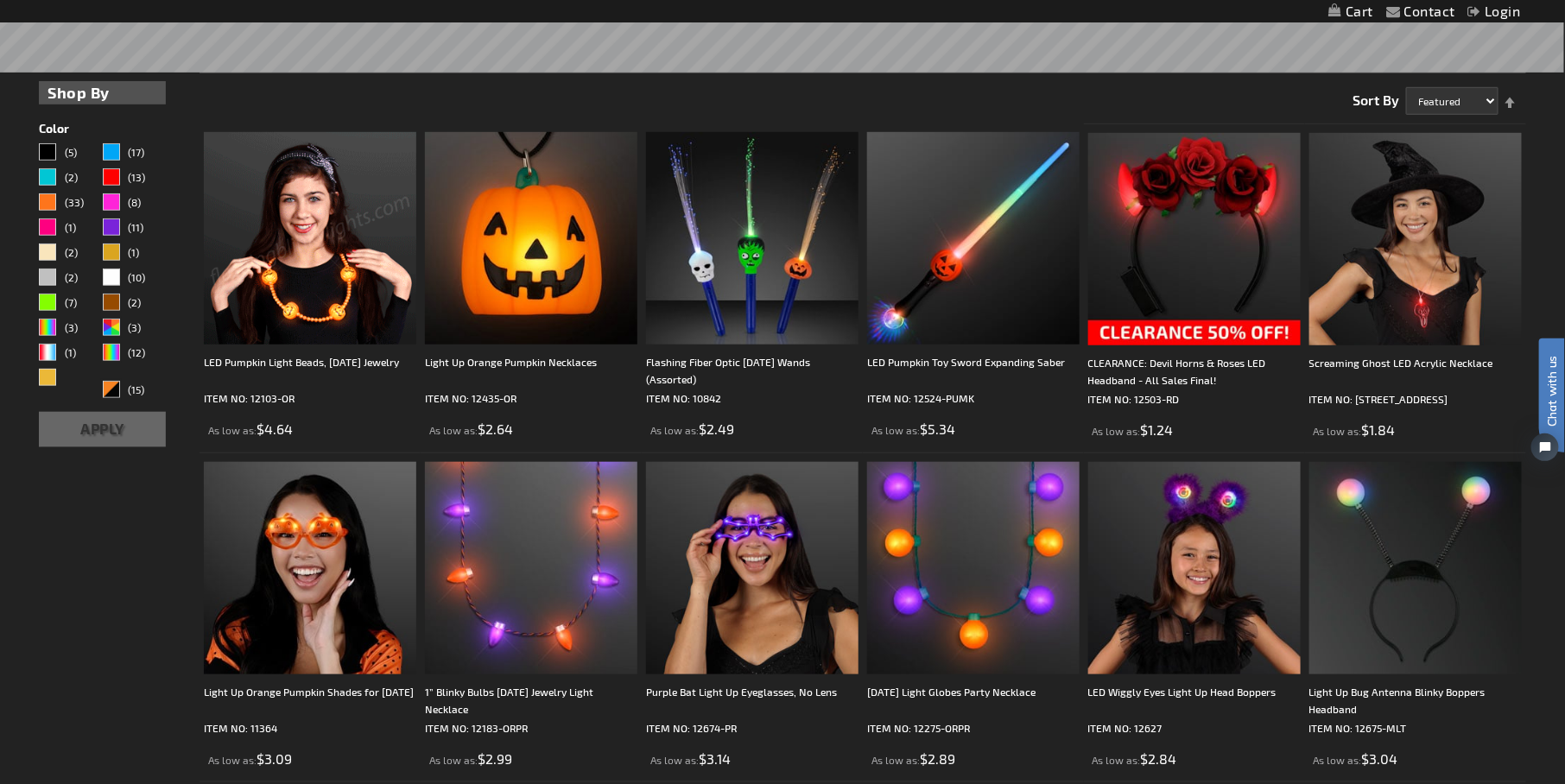
scroll to position [518, 0]
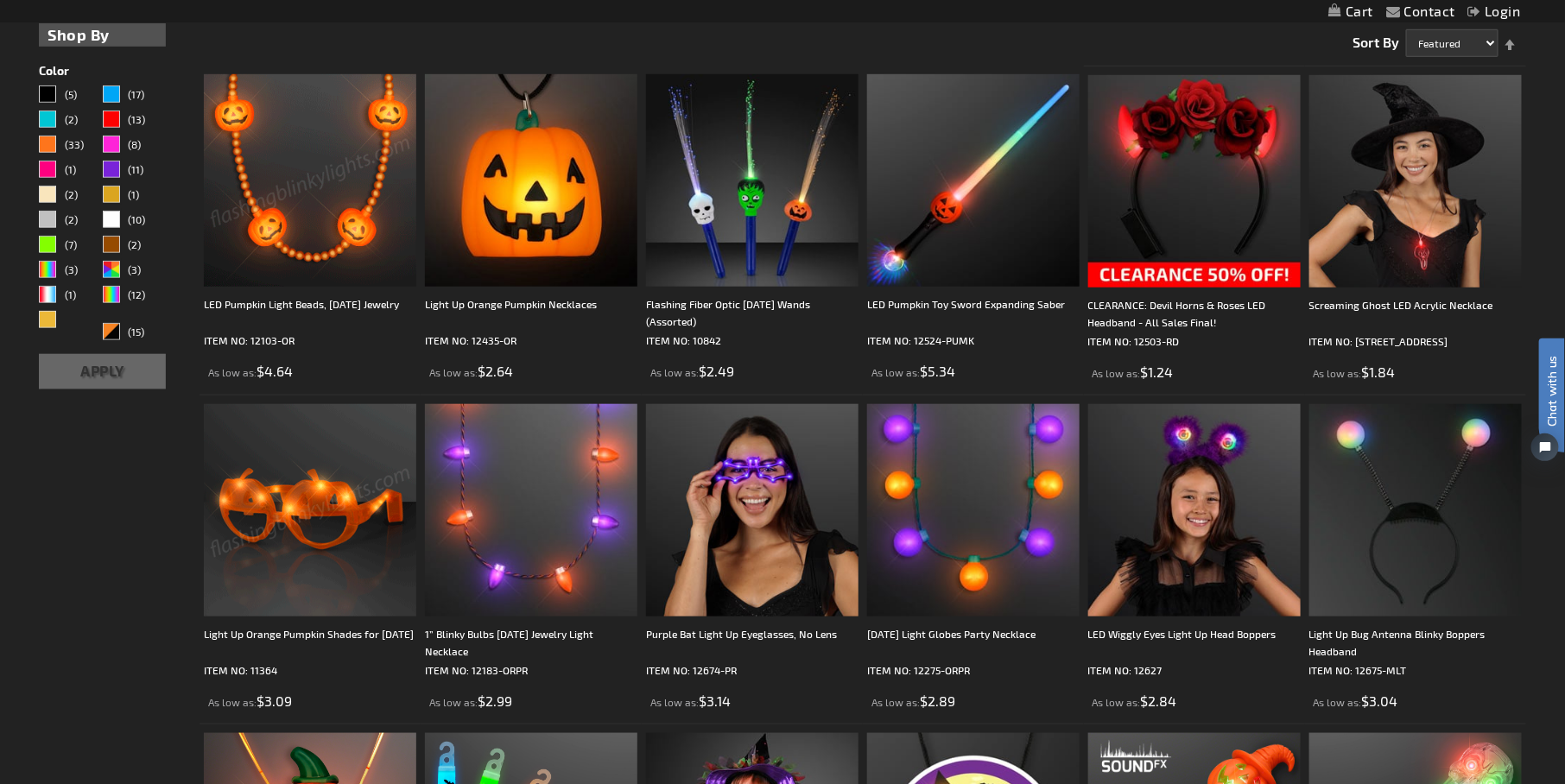
click at [350, 231] on img at bounding box center [310, 181] width 212 height 212
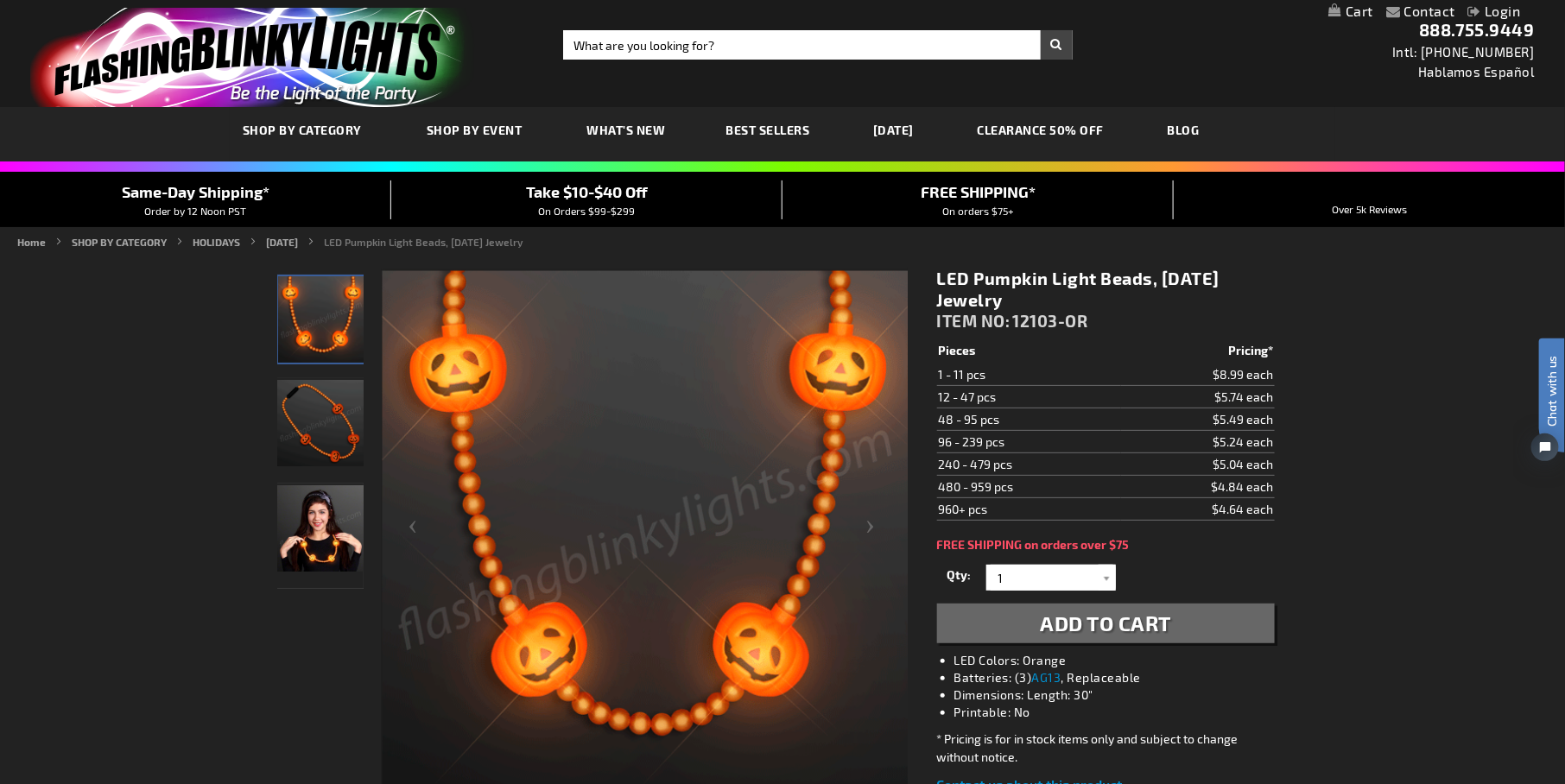
click at [297, 424] on img "Light Up LED Pumpkin Charm Bead Necklace" at bounding box center [320, 423] width 86 height 86
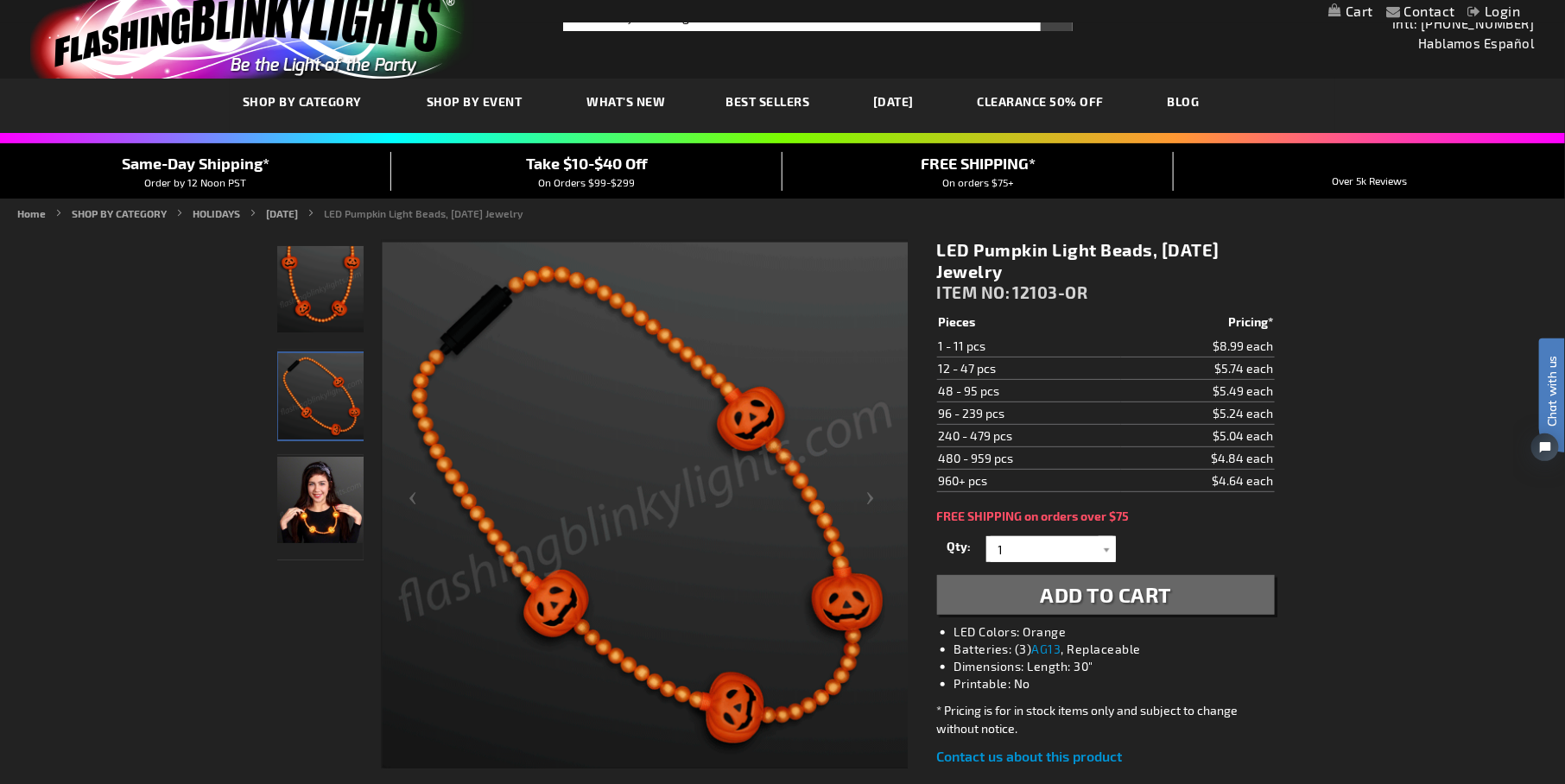
scroll to position [2, 0]
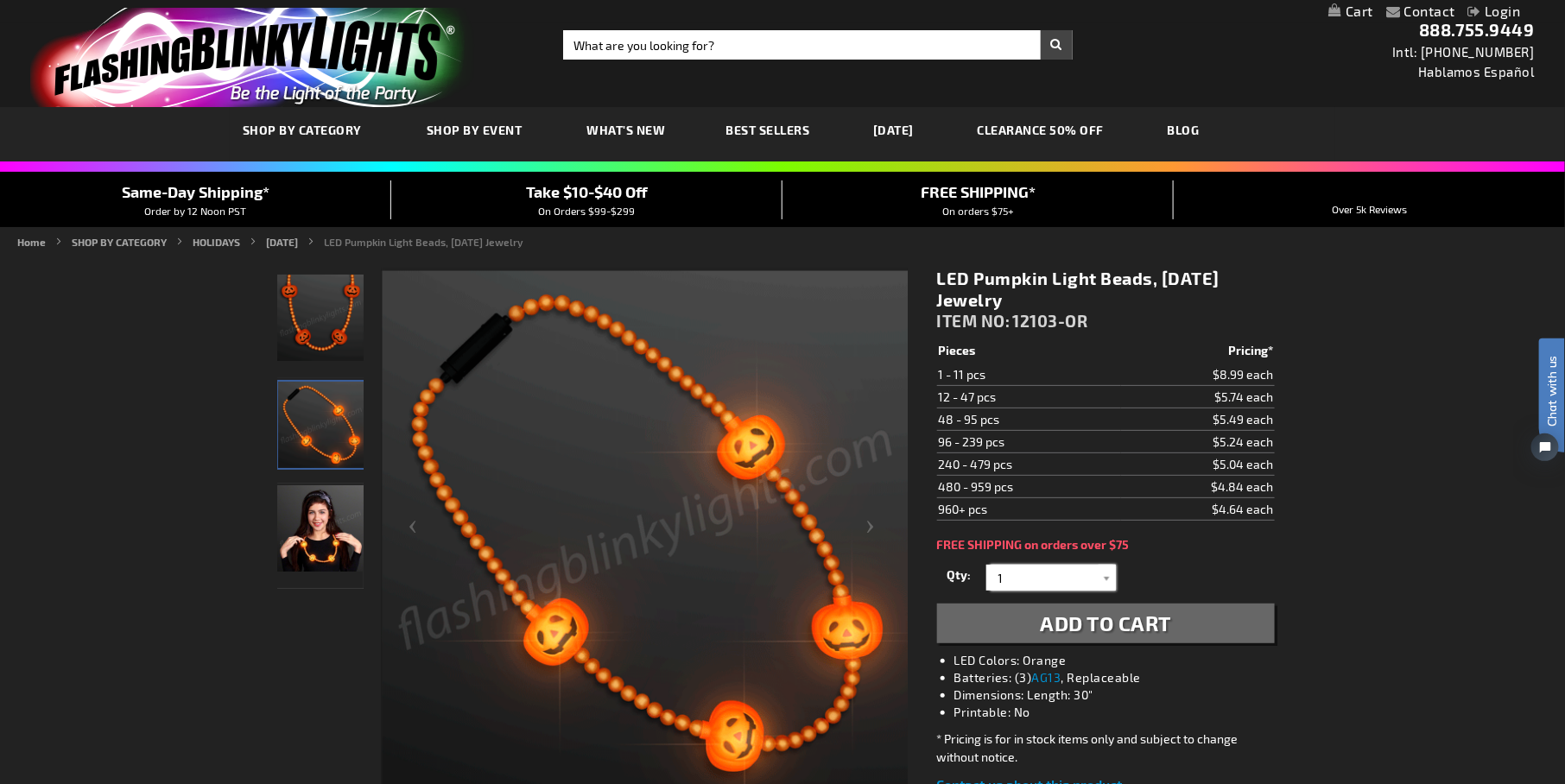
click at [1087, 572] on input "1" at bounding box center [1053, 577] width 126 height 26
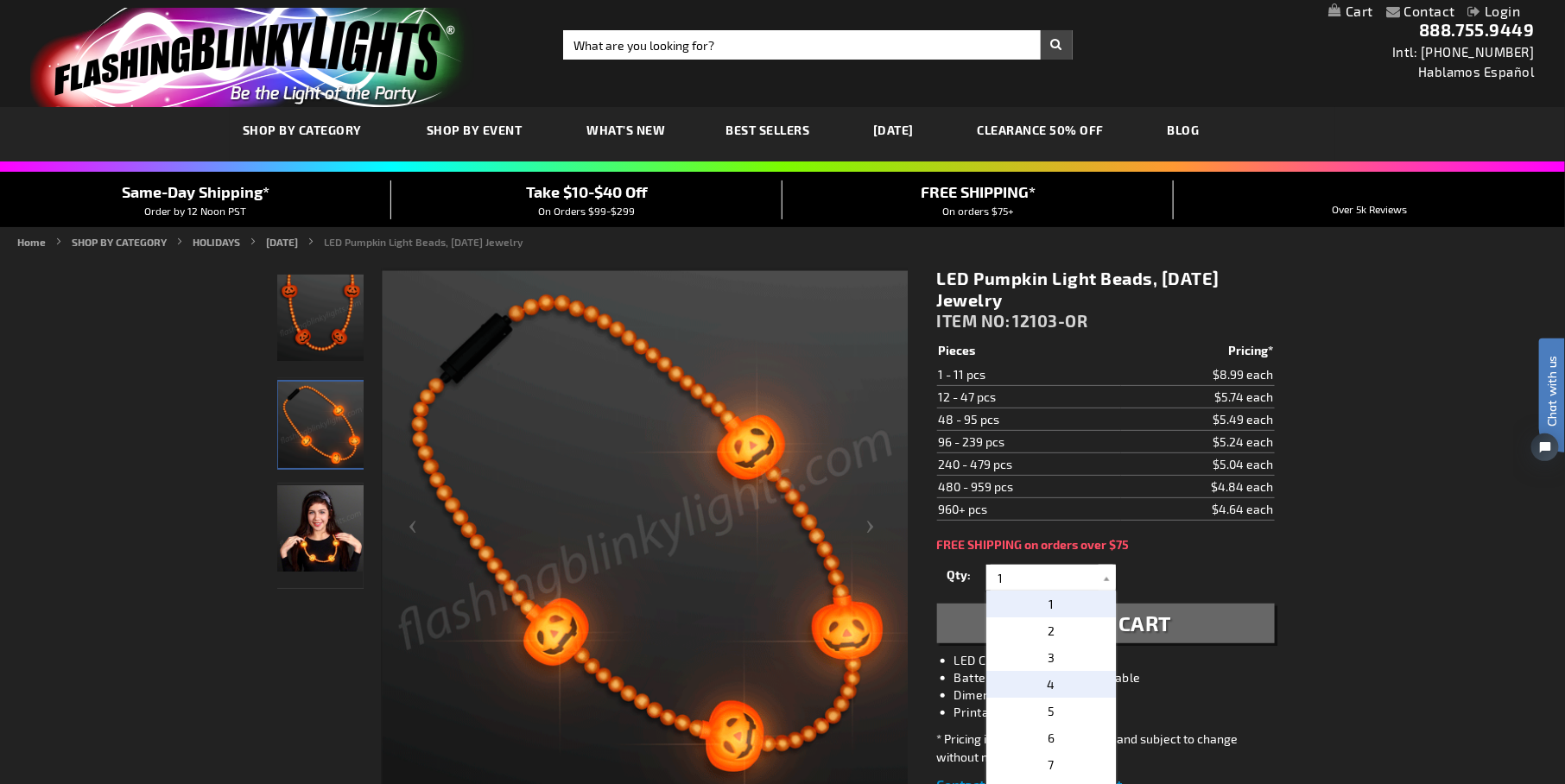
click at [1048, 674] on p "4" at bounding box center [1051, 683] width 130 height 26
type input "4"
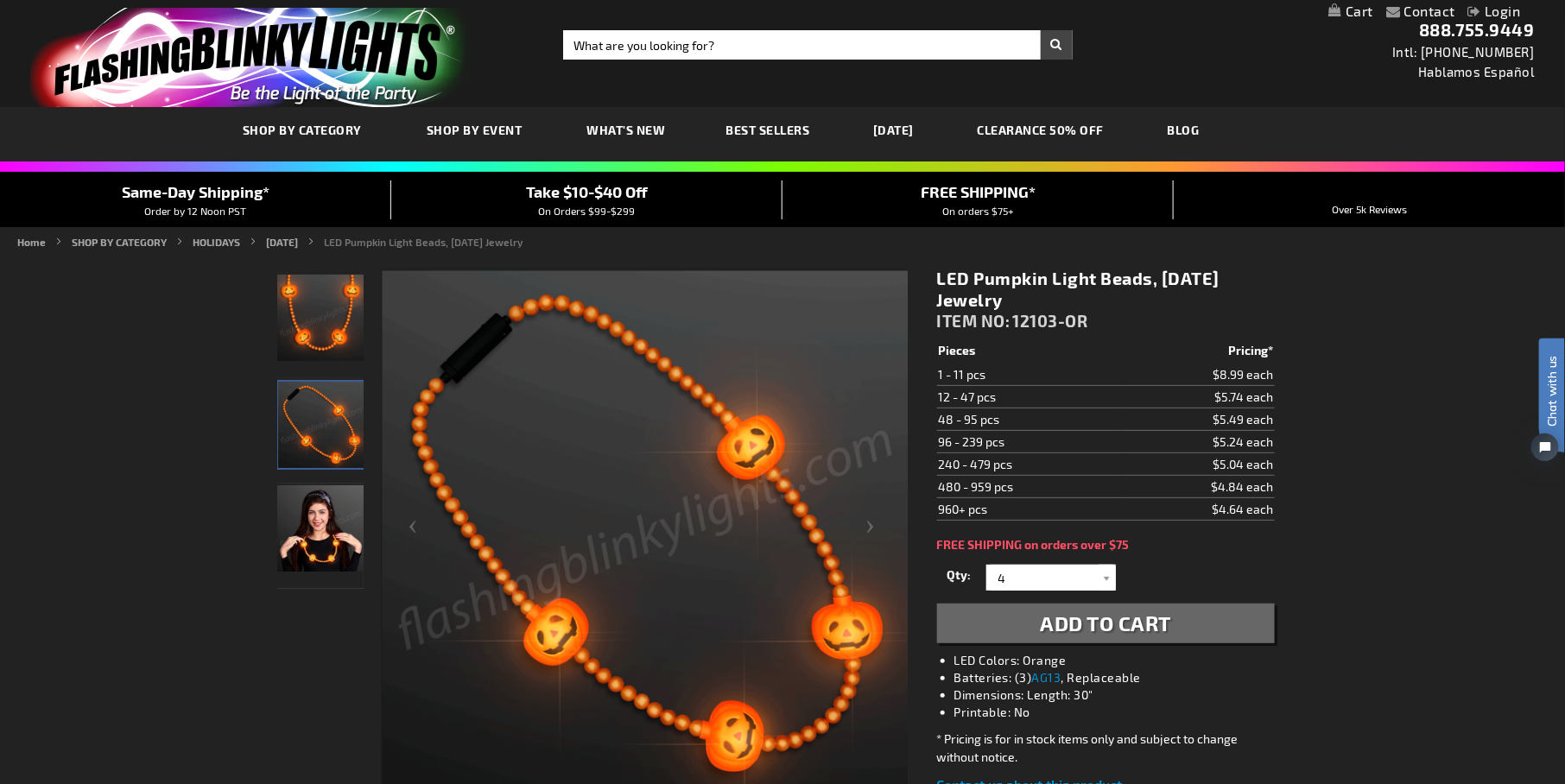
click at [1093, 617] on span "Add to Cart" at bounding box center [1106, 623] width 132 height 26
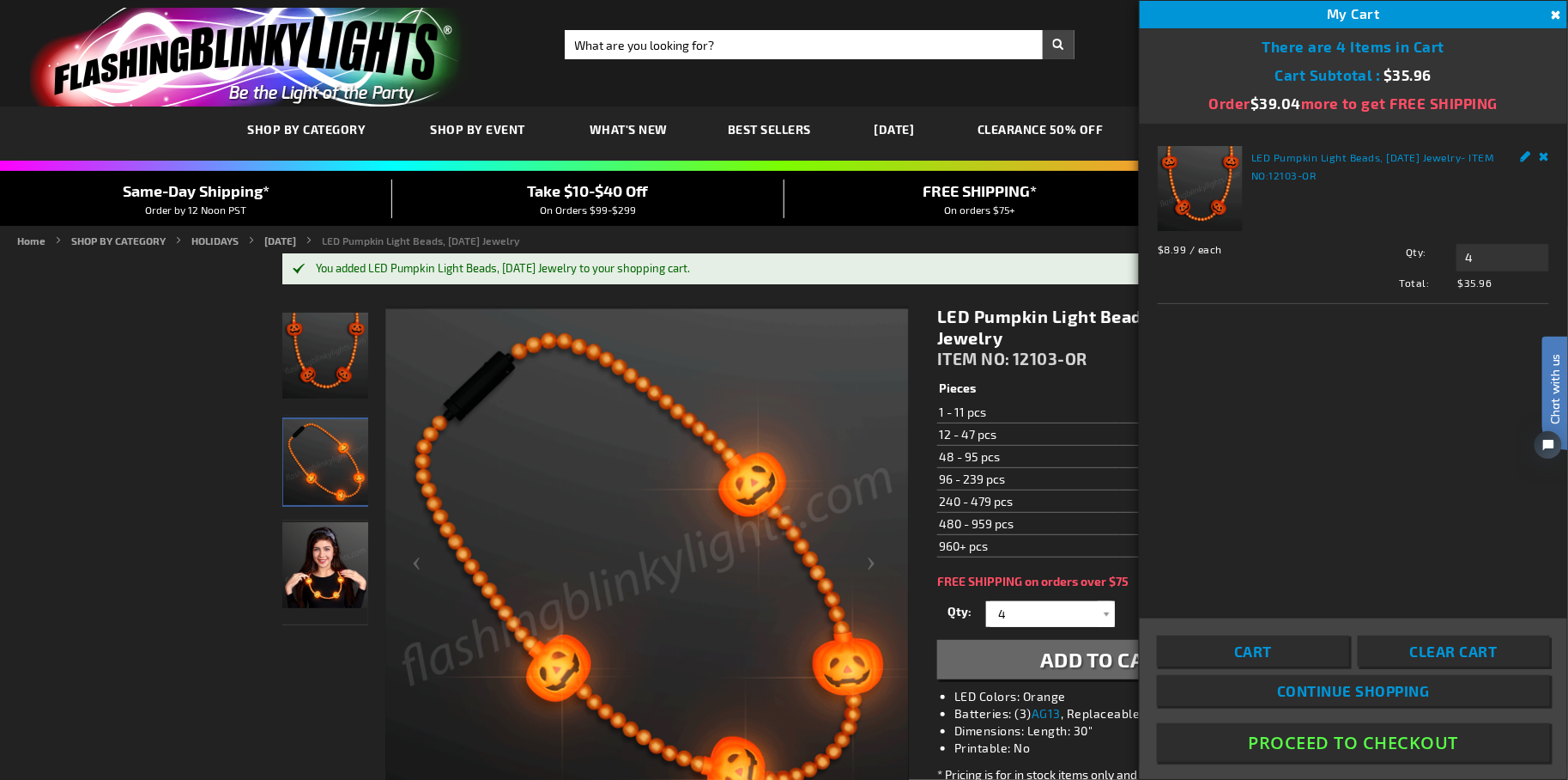
click at [1369, 735] on button "Proceed To Checkout" at bounding box center [1353, 743] width 393 height 39
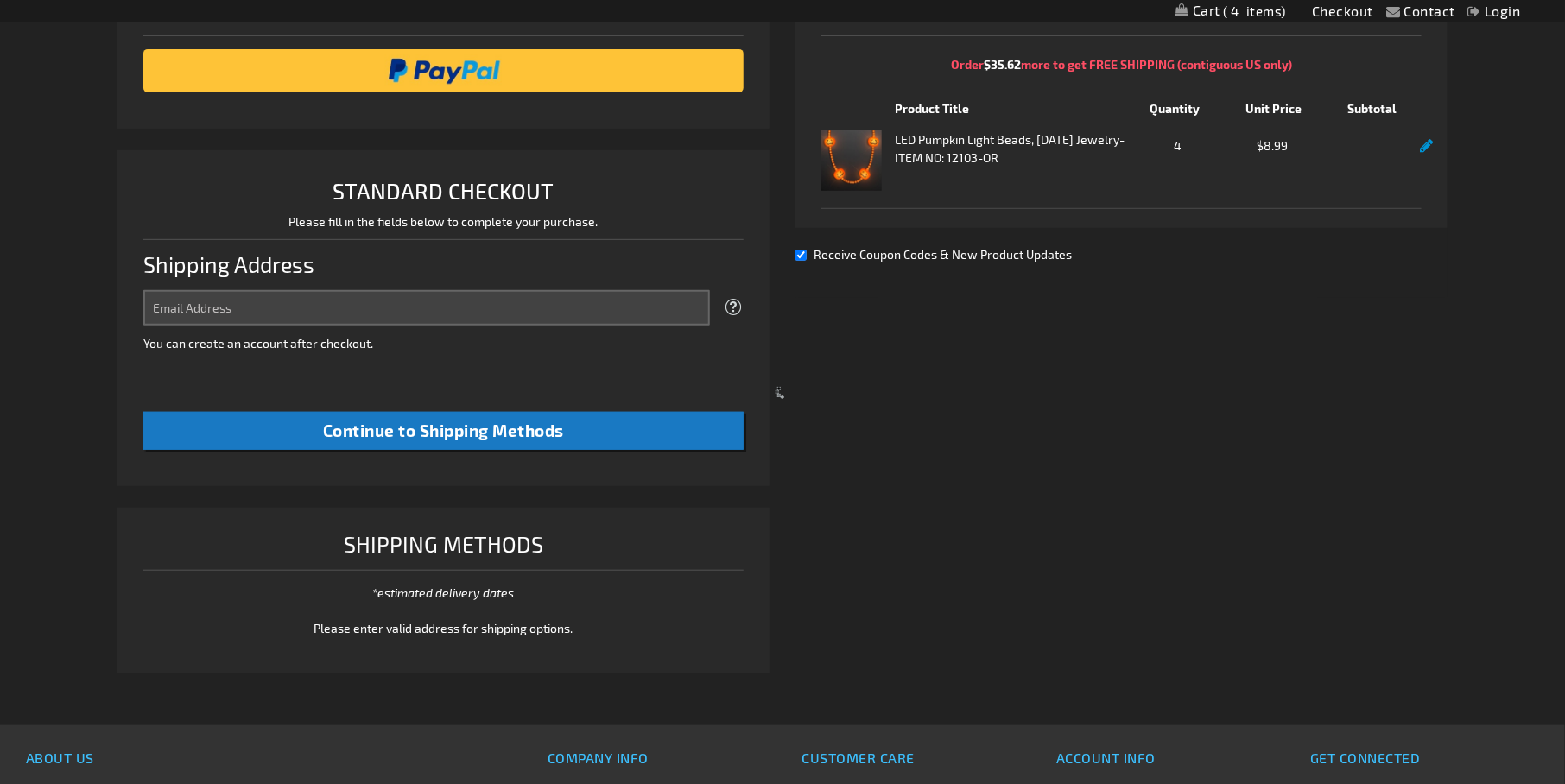
select select "US"
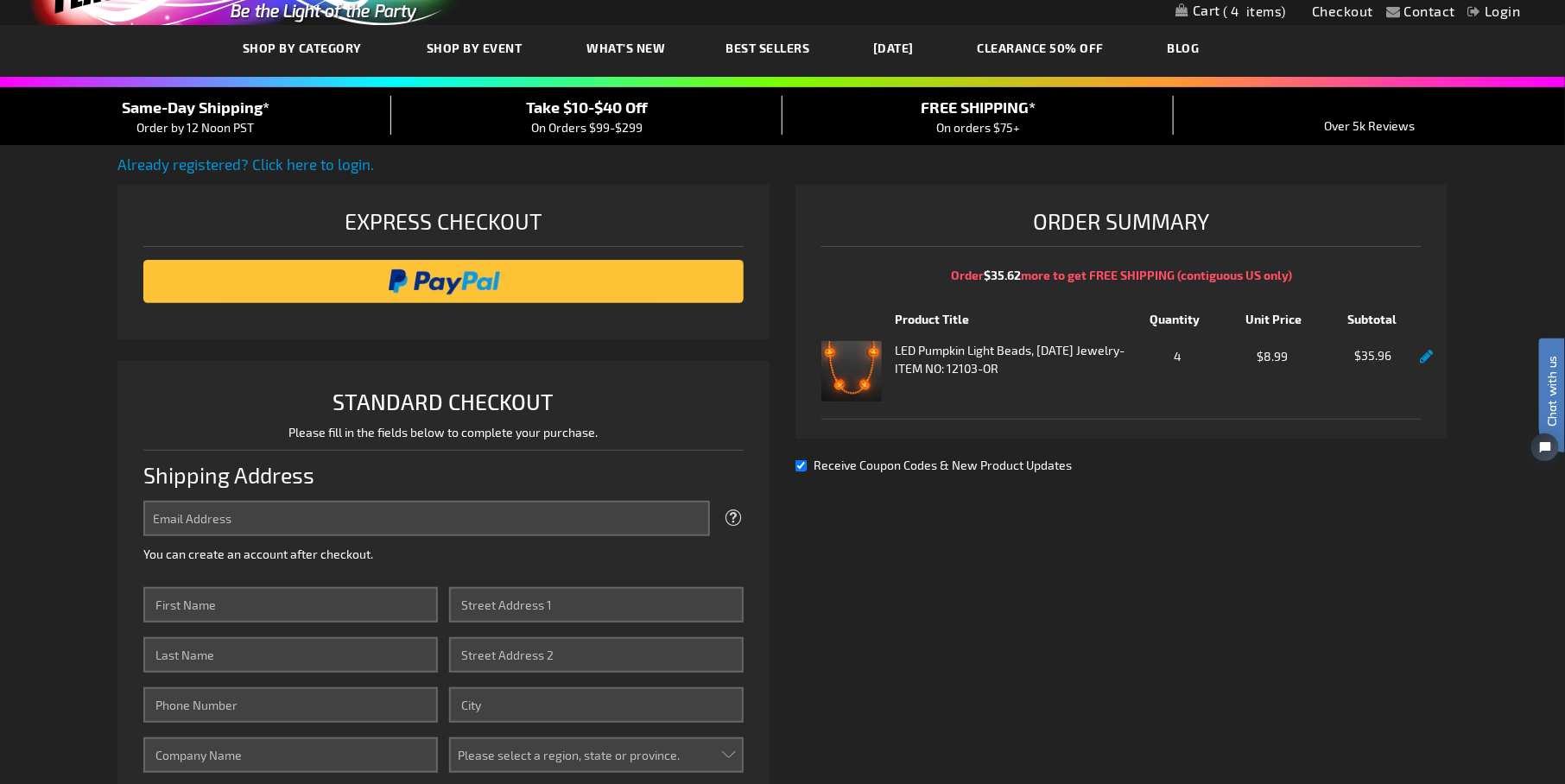
scroll to position [12, 0]
